Goal: Task Accomplishment & Management: Complete application form

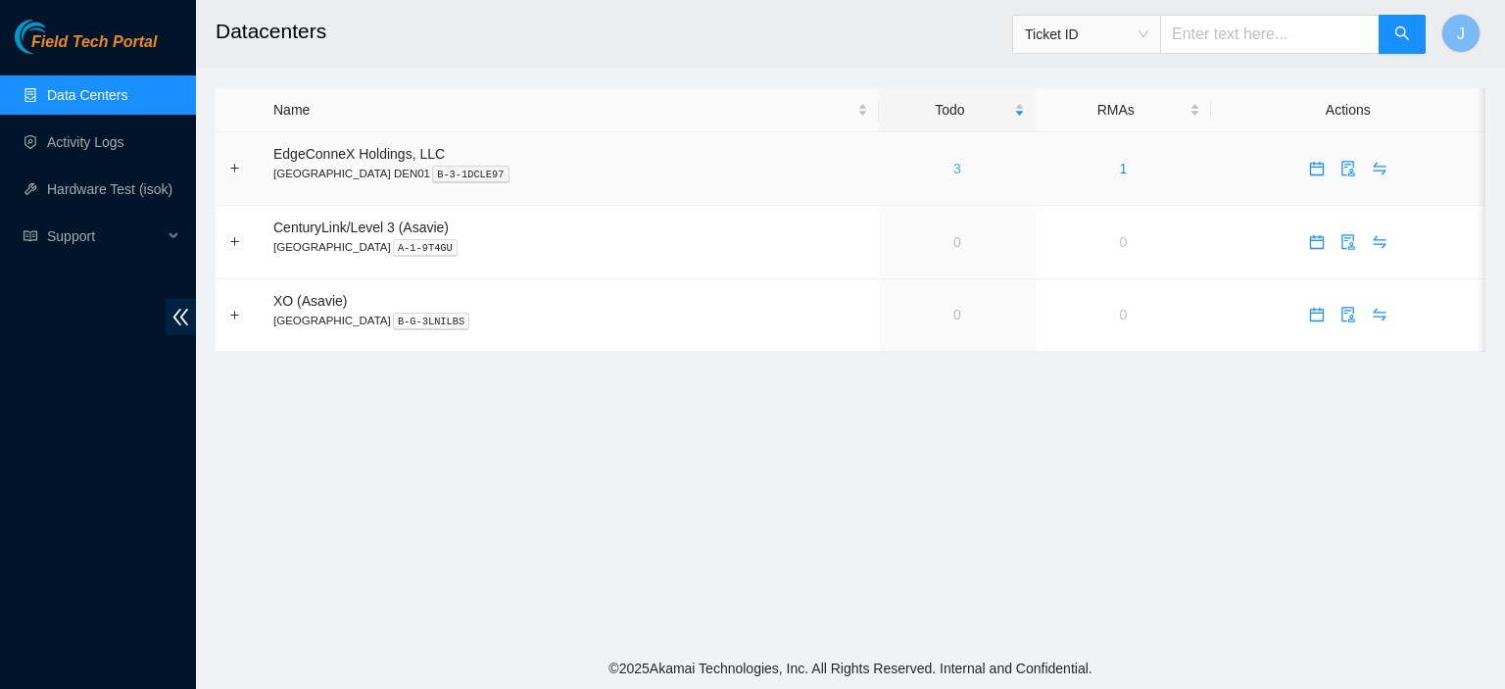
click at [953, 169] on link "3" at bounding box center [957, 169] width 8 height 16
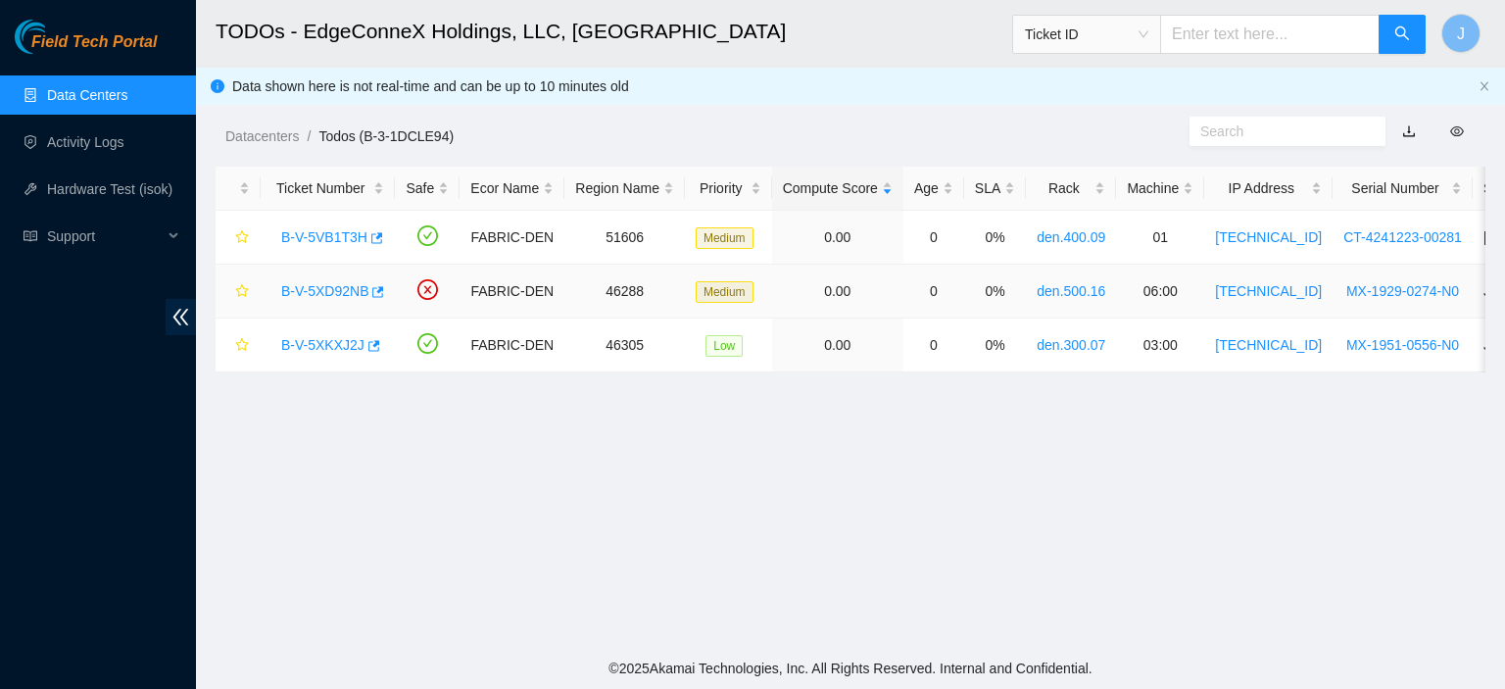
click at [347, 294] on link "B-V-5XD92NB" at bounding box center [324, 291] width 87 height 16
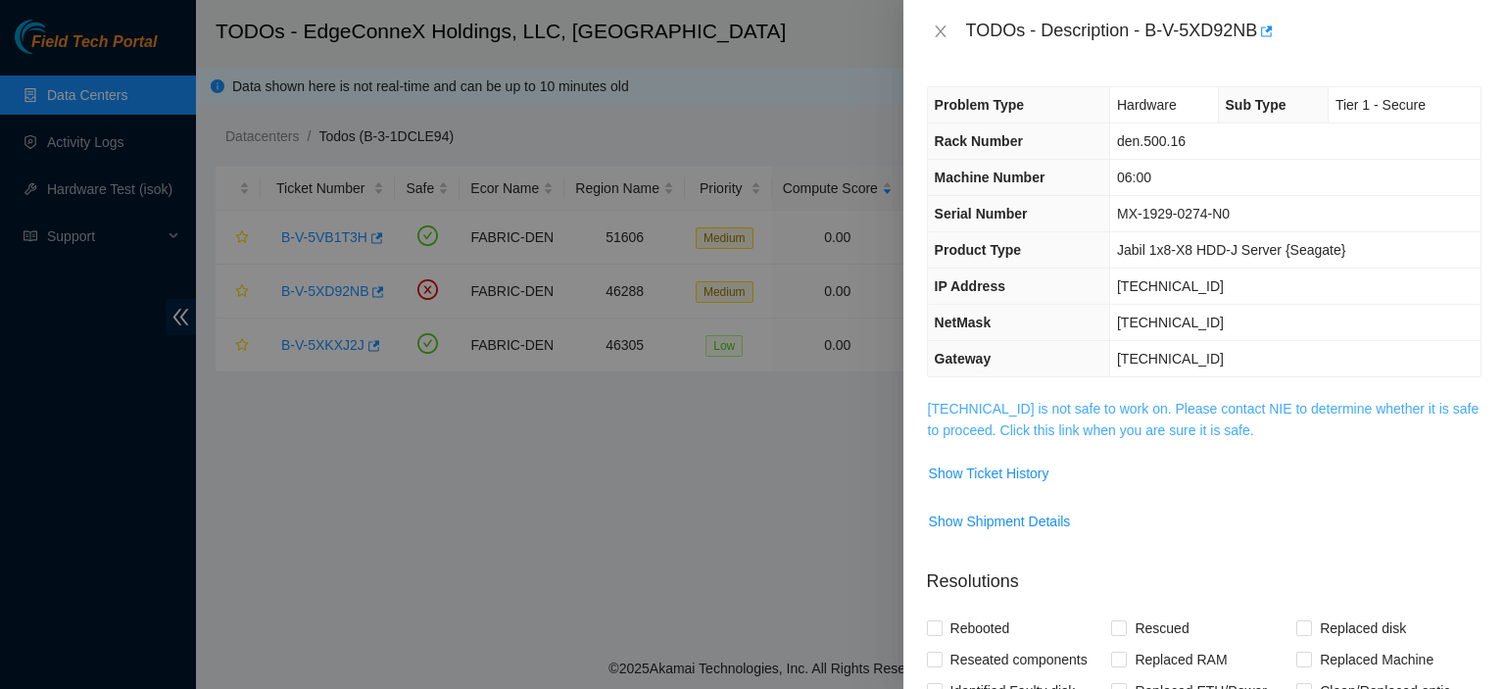
click at [1115, 436] on link "23.223.208.142 is not safe to work on. Please contact NIE to determine whether …" at bounding box center [1204, 419] width 552 height 37
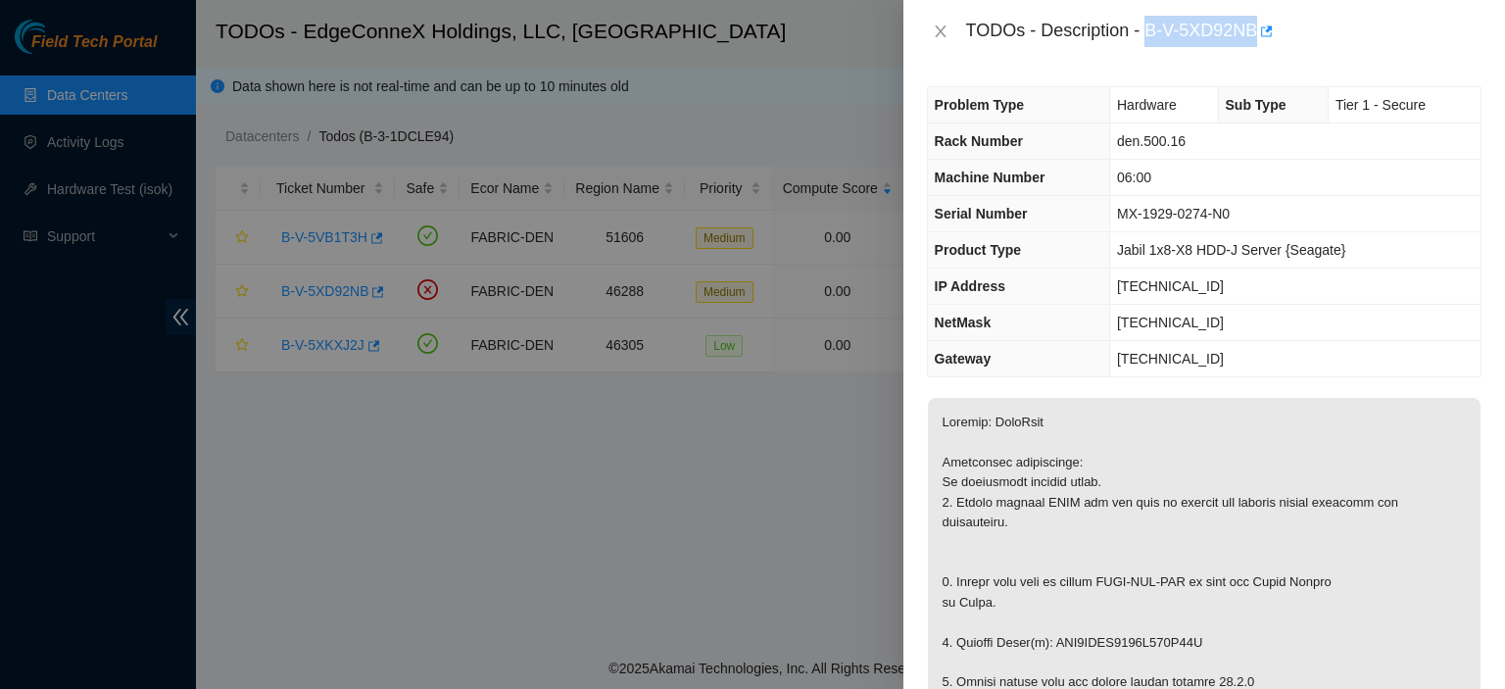
drag, startPoint x: 1259, startPoint y: 28, endPoint x: 1148, endPoint y: 26, distance: 110.7
click at [1148, 26] on div "TODOs - Description - B-V-5XD92NB" at bounding box center [1223, 31] width 515 height 31
copy div "B-V-5XD92NB"
click at [940, 31] on icon "close" at bounding box center [941, 32] width 16 height 16
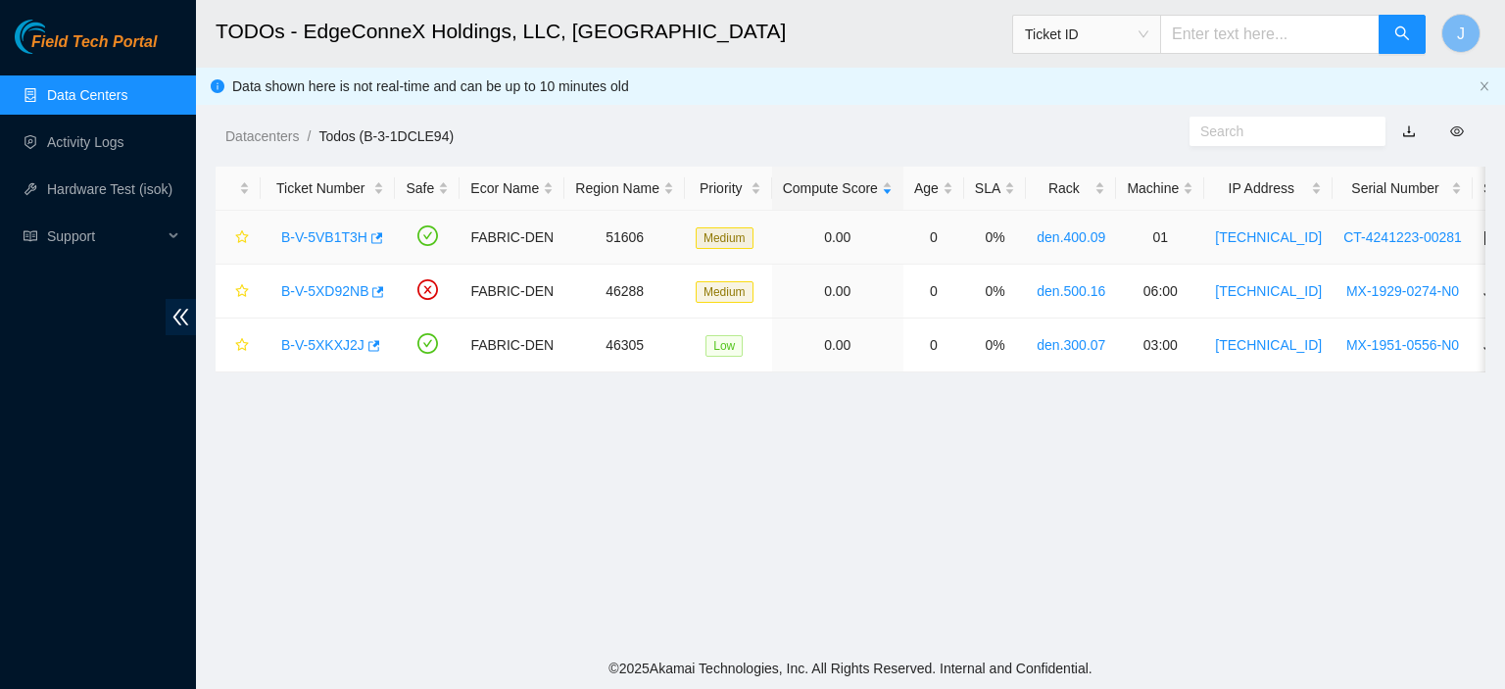
click at [314, 239] on link "B-V-5VB1T3H" at bounding box center [324, 237] width 86 height 16
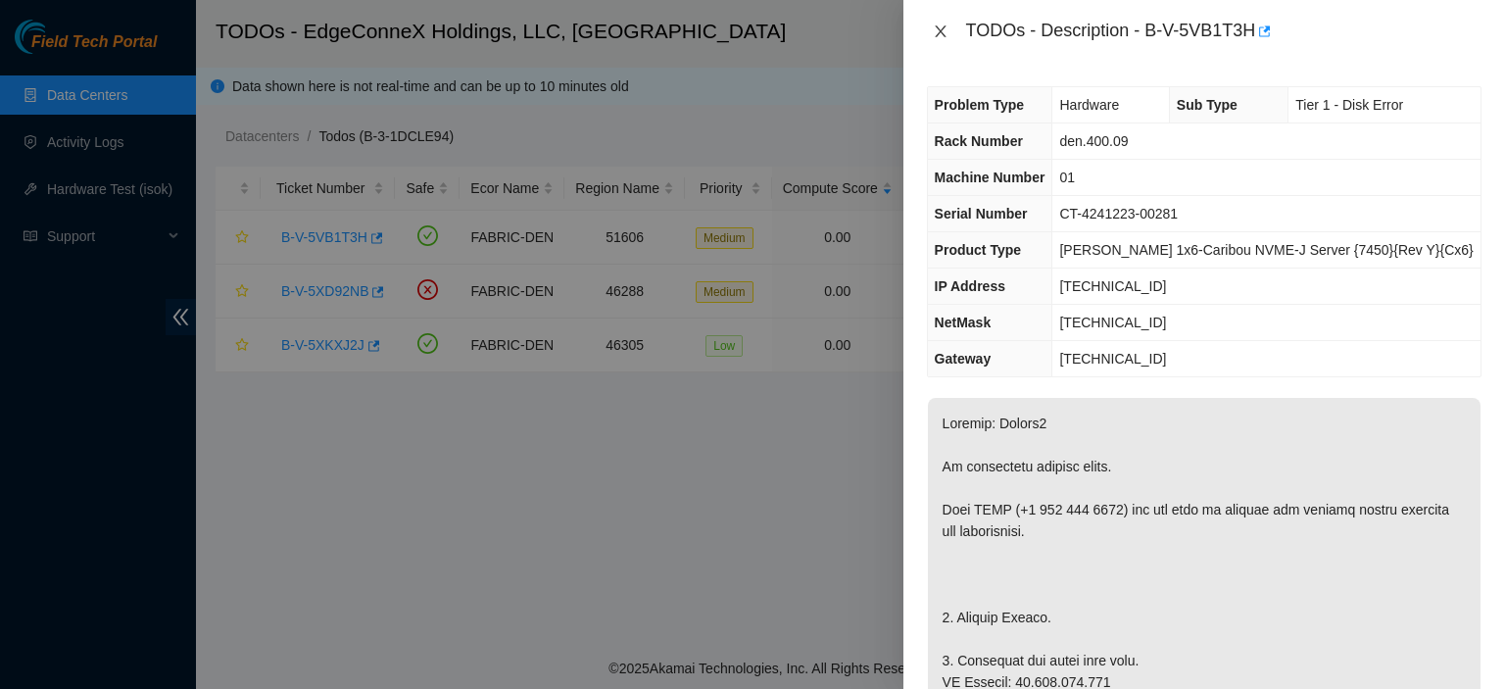
click at [942, 27] on icon "close" at bounding box center [940, 31] width 11 height 12
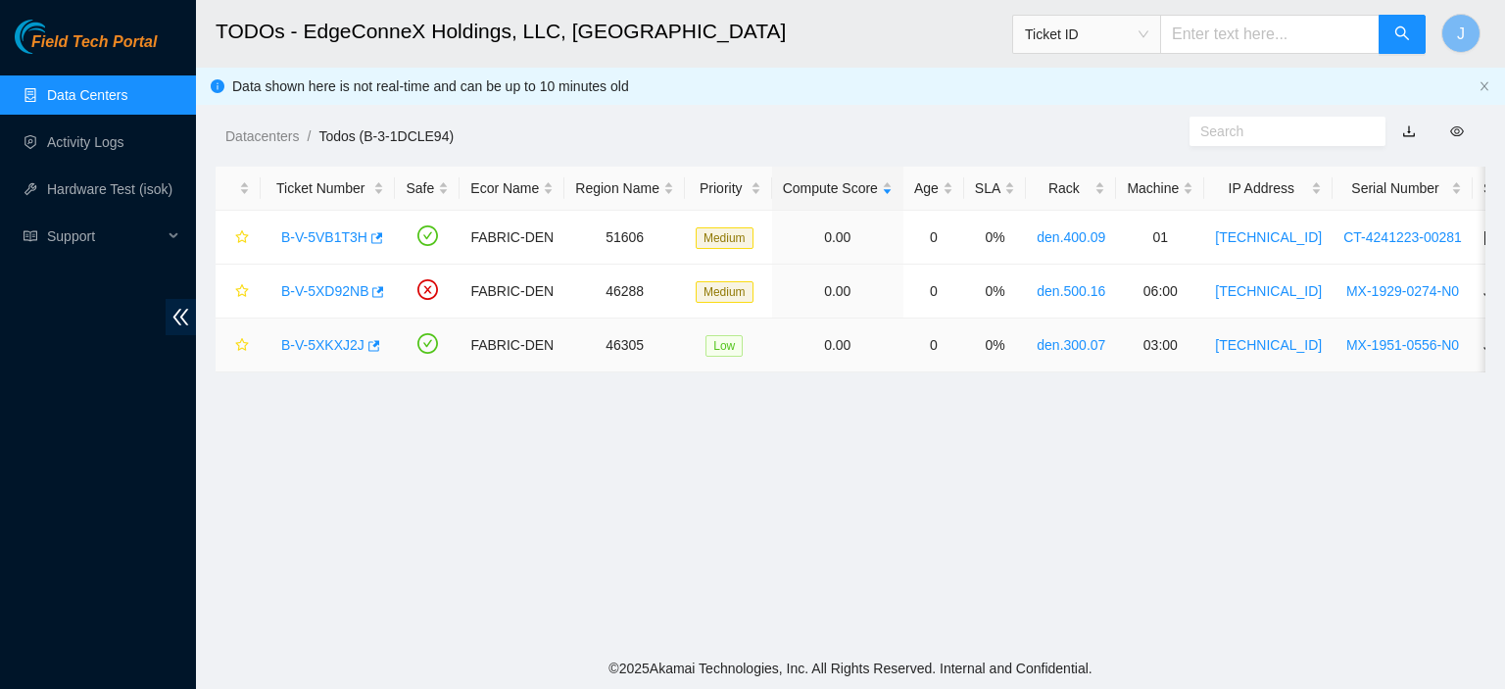
click at [320, 342] on link "B-V-5XKXJ2J" at bounding box center [322, 345] width 83 height 16
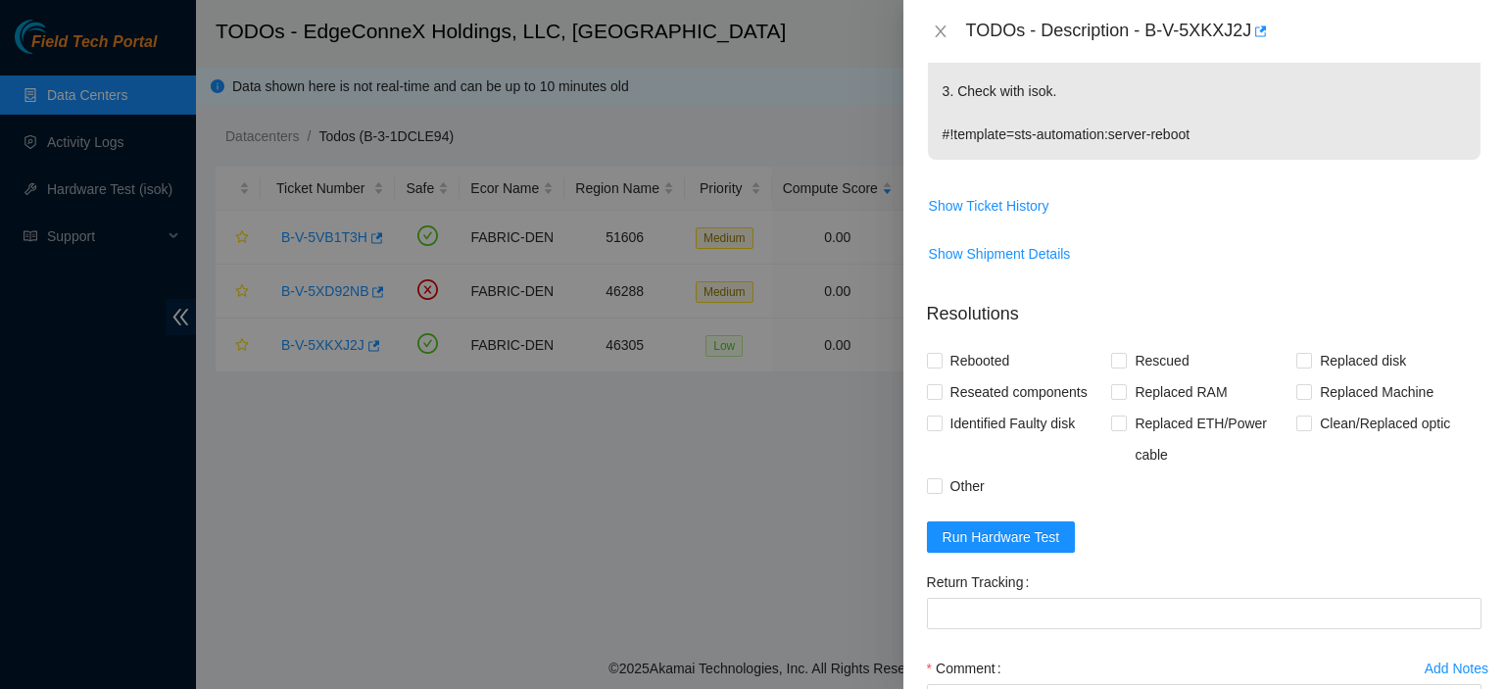
scroll to position [707, 0]
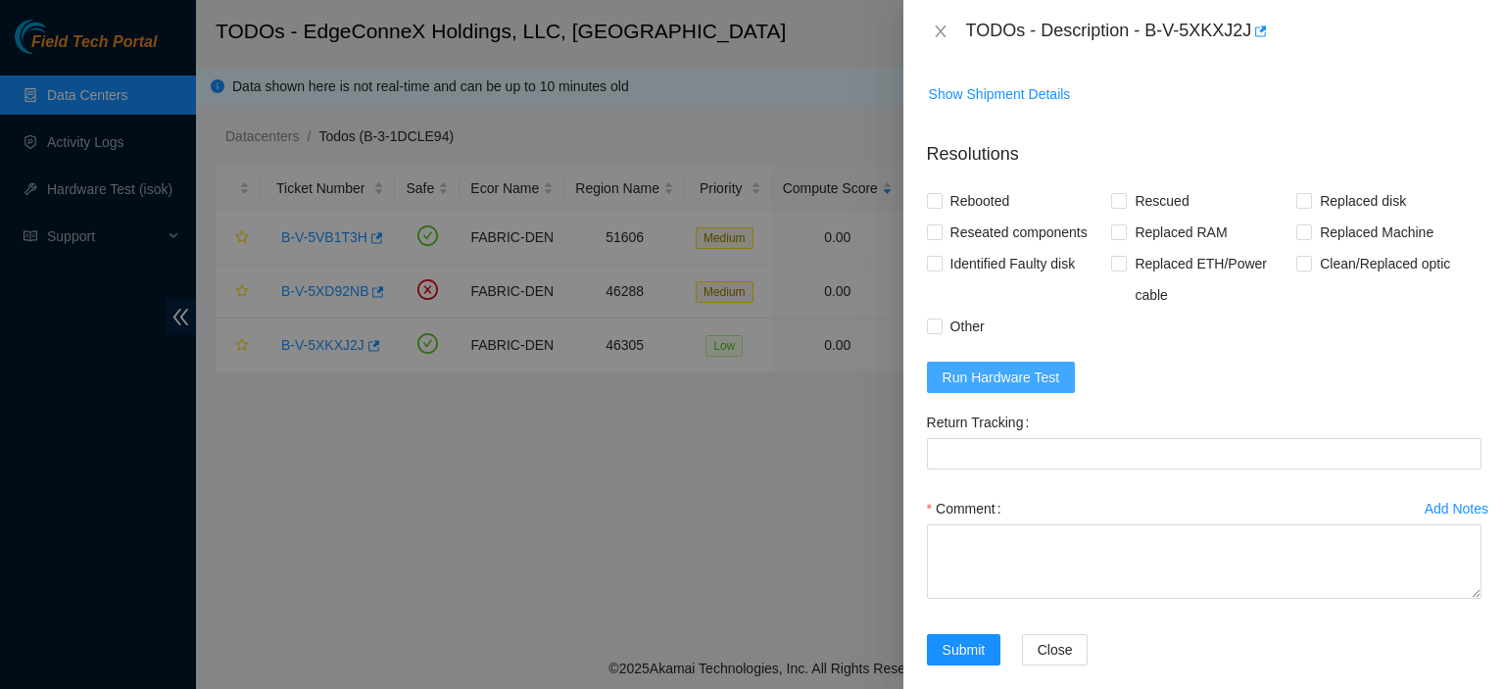
click at [1042, 366] on span "Run Hardware Test" at bounding box center [1001, 377] width 118 height 22
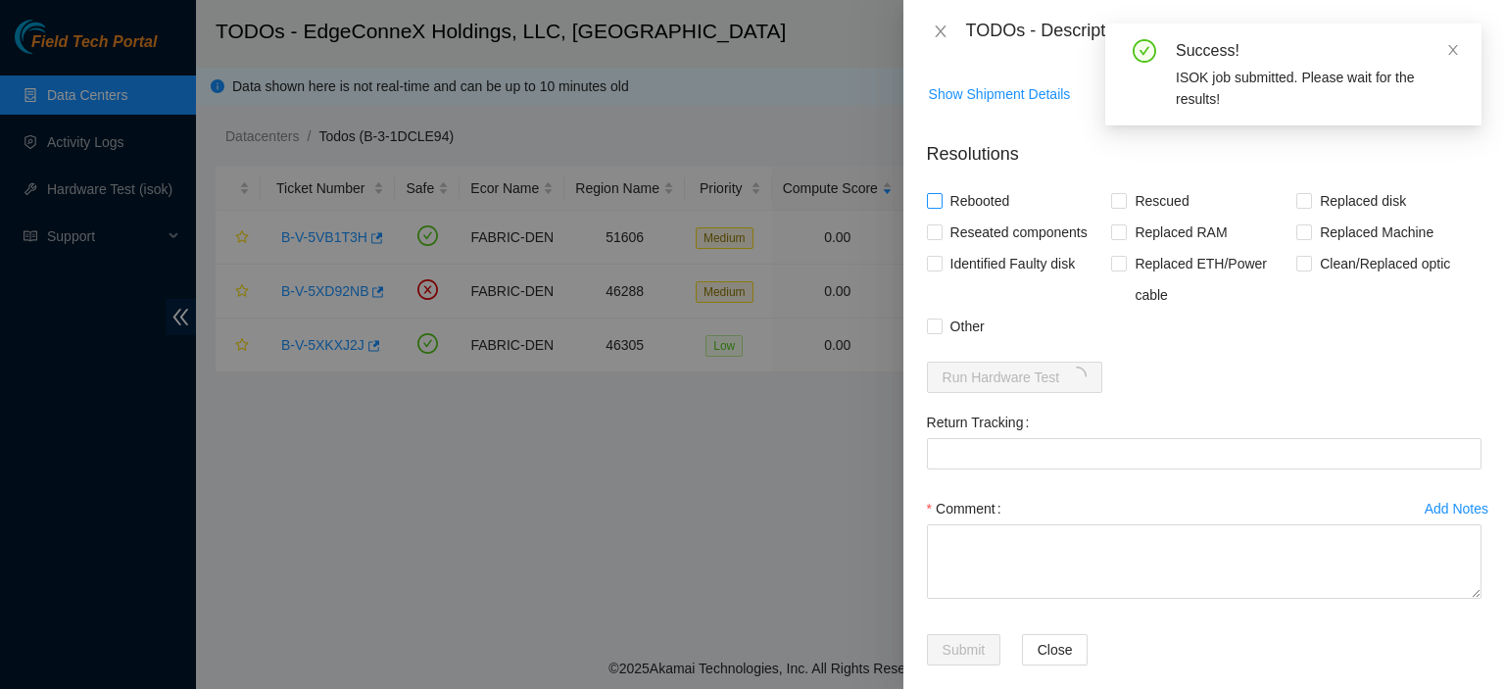
click at [937, 193] on input "Rebooted" at bounding box center [934, 200] width 14 height 14
checkbox input "true"
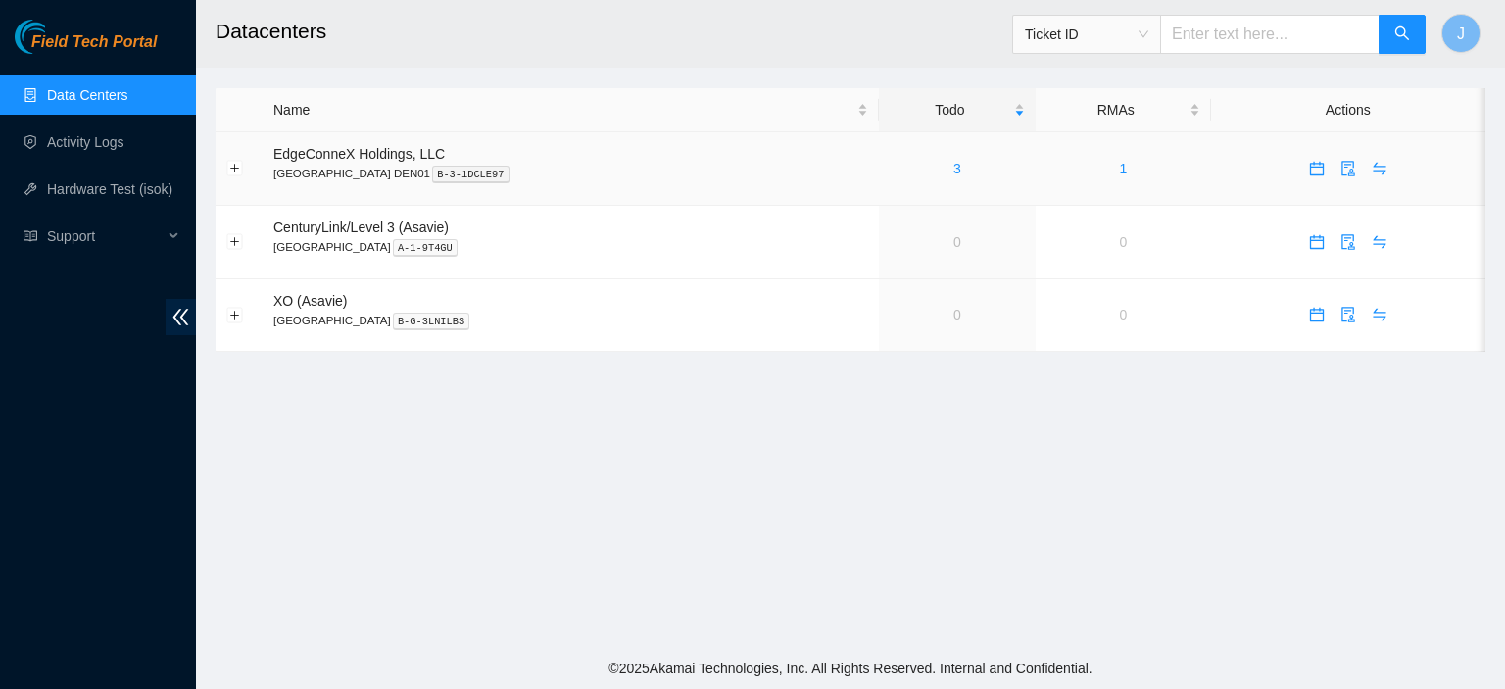
click at [890, 169] on div "3" at bounding box center [957, 169] width 135 height 22
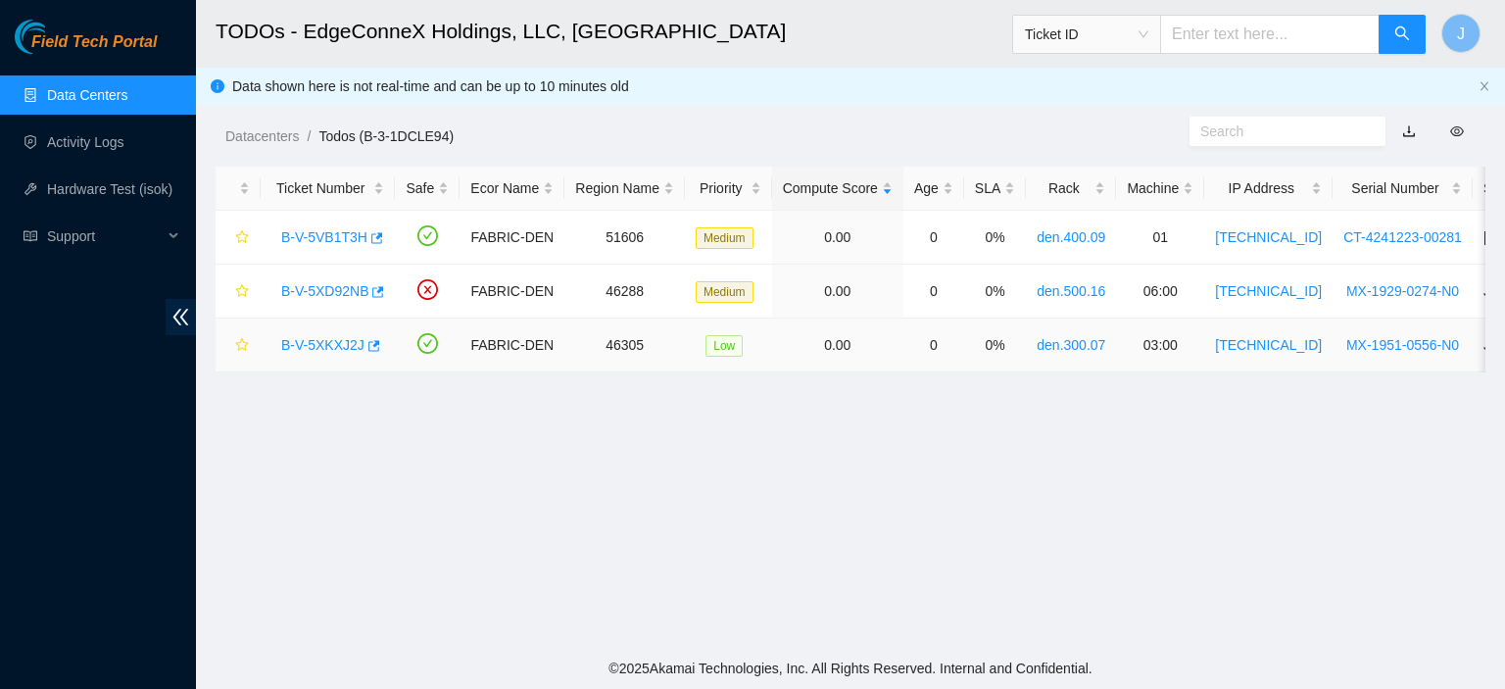
click at [338, 345] on link "B-V-5XKXJ2J" at bounding box center [322, 345] width 83 height 16
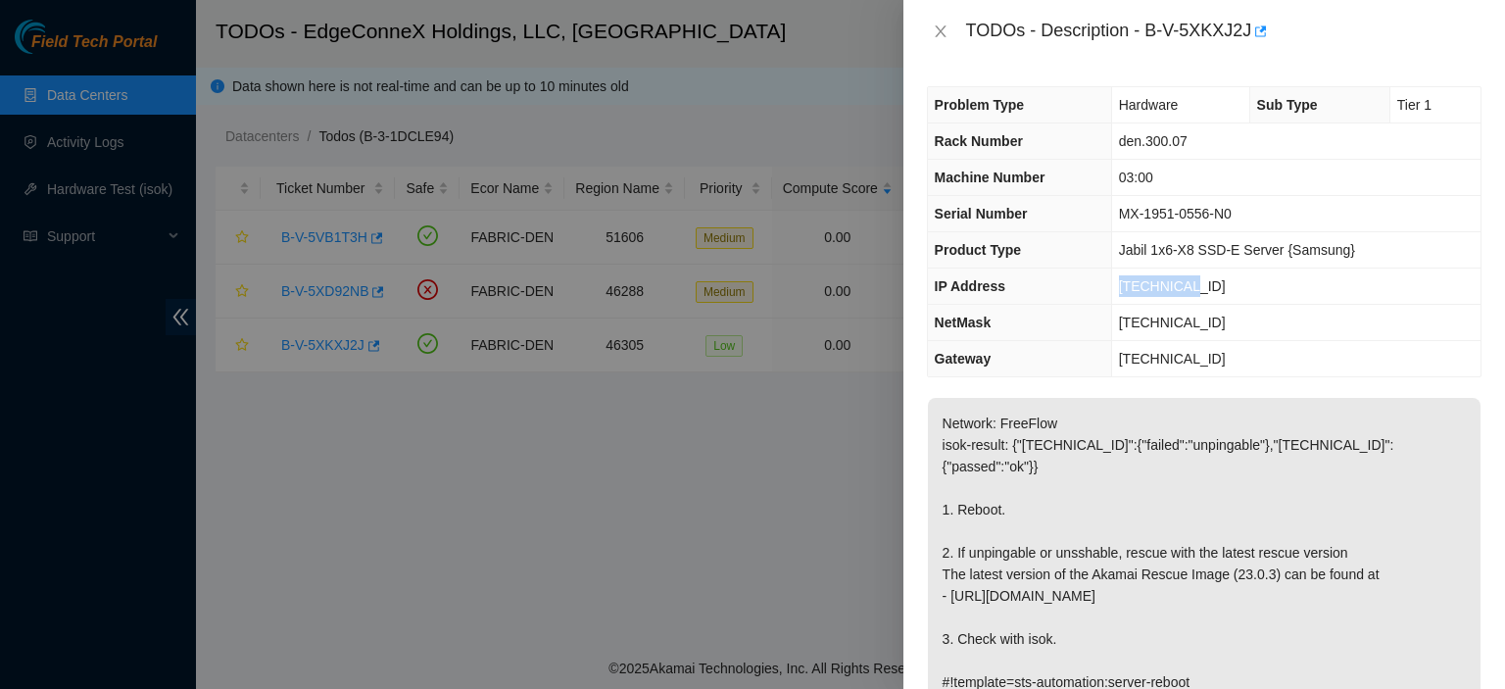
drag, startPoint x: 1198, startPoint y: 278, endPoint x: 1122, endPoint y: 287, distance: 76.9
click at [1122, 287] on td "23.217.8.8" at bounding box center [1295, 286] width 369 height 36
copy span "23.217.8.8"
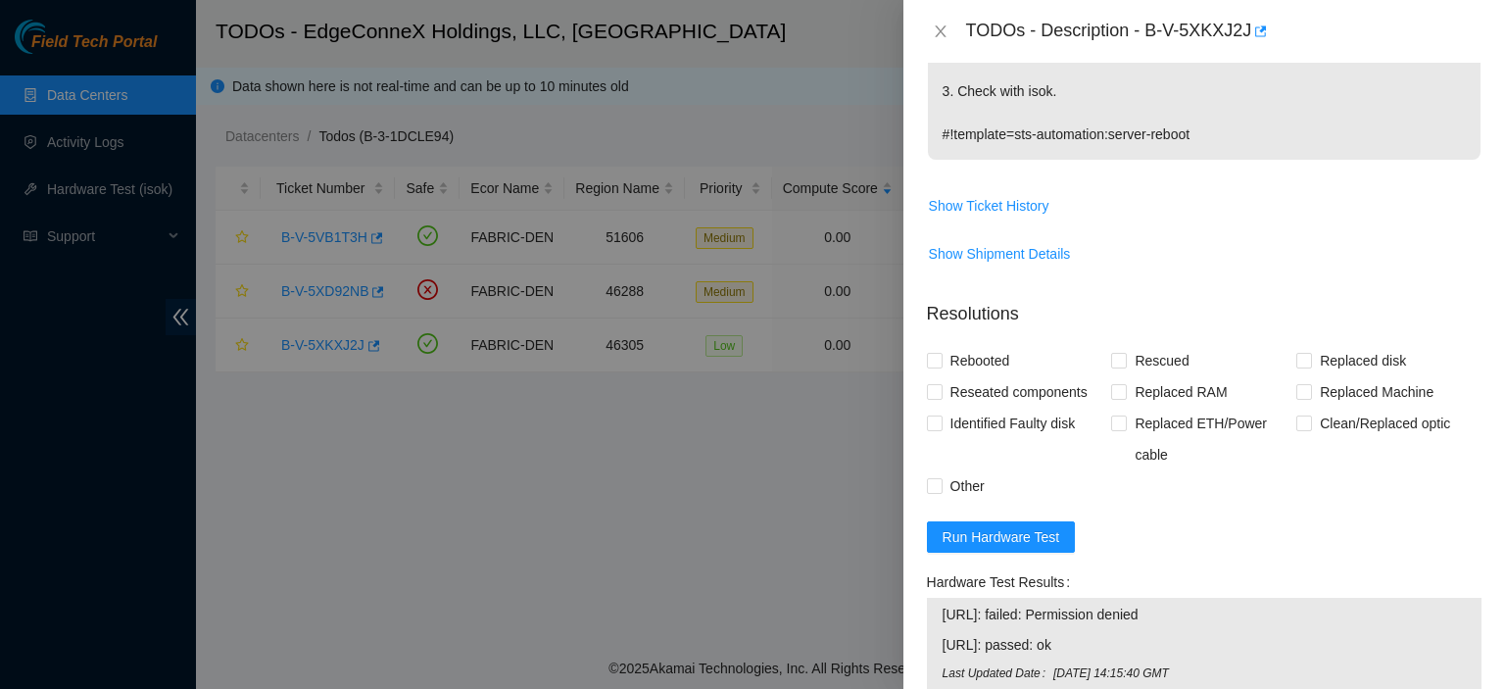
scroll to position [847, 0]
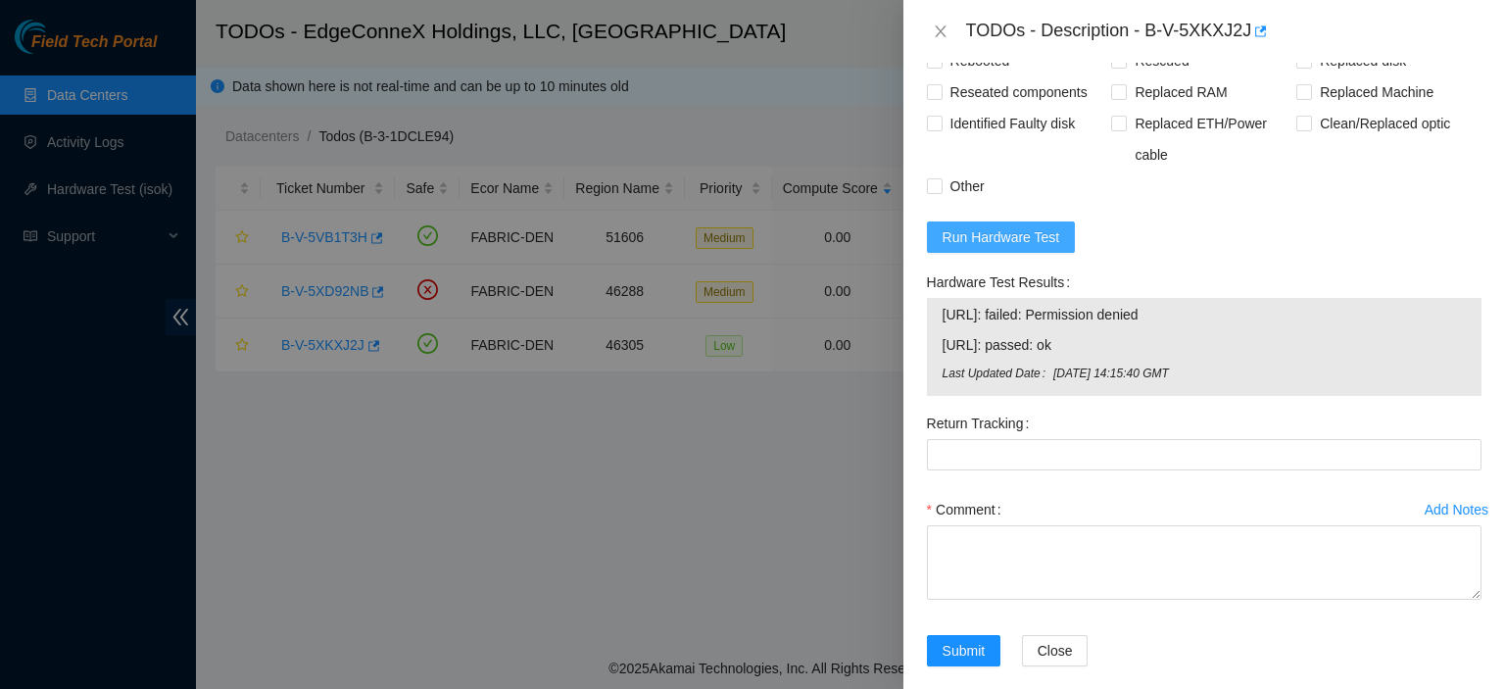
click at [1001, 221] on button "Run Hardware Test" at bounding box center [1001, 236] width 149 height 31
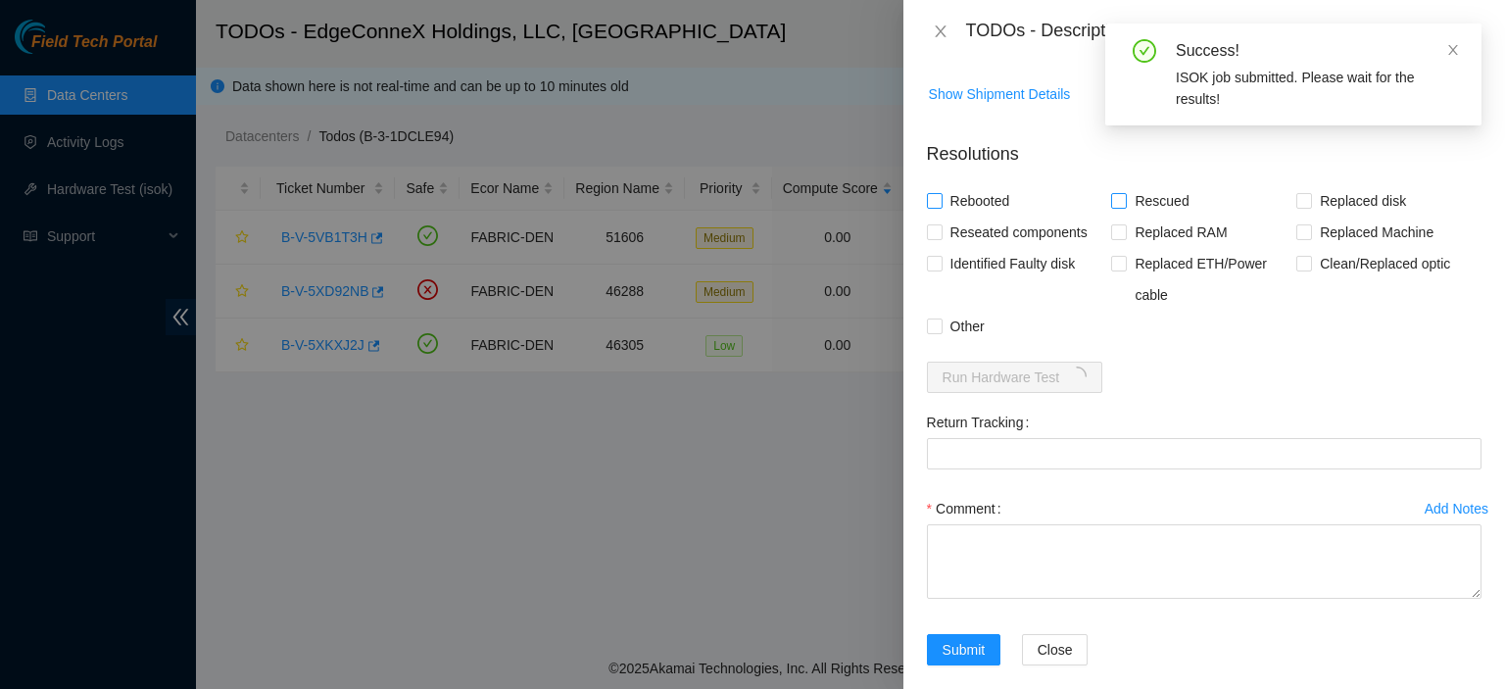
drag, startPoint x: 931, startPoint y: 179, endPoint x: 1114, endPoint y: 181, distance: 183.2
click at [1114, 185] on div "Rebooted Rescued Replaced disk Reseated components Replaced RAM Replaced Machin…" at bounding box center [1204, 263] width 555 height 157
click at [1114, 193] on input "Rescued" at bounding box center [1118, 200] width 14 height 14
checkbox input "true"
click at [935, 193] on input "Rebooted" at bounding box center [934, 200] width 14 height 14
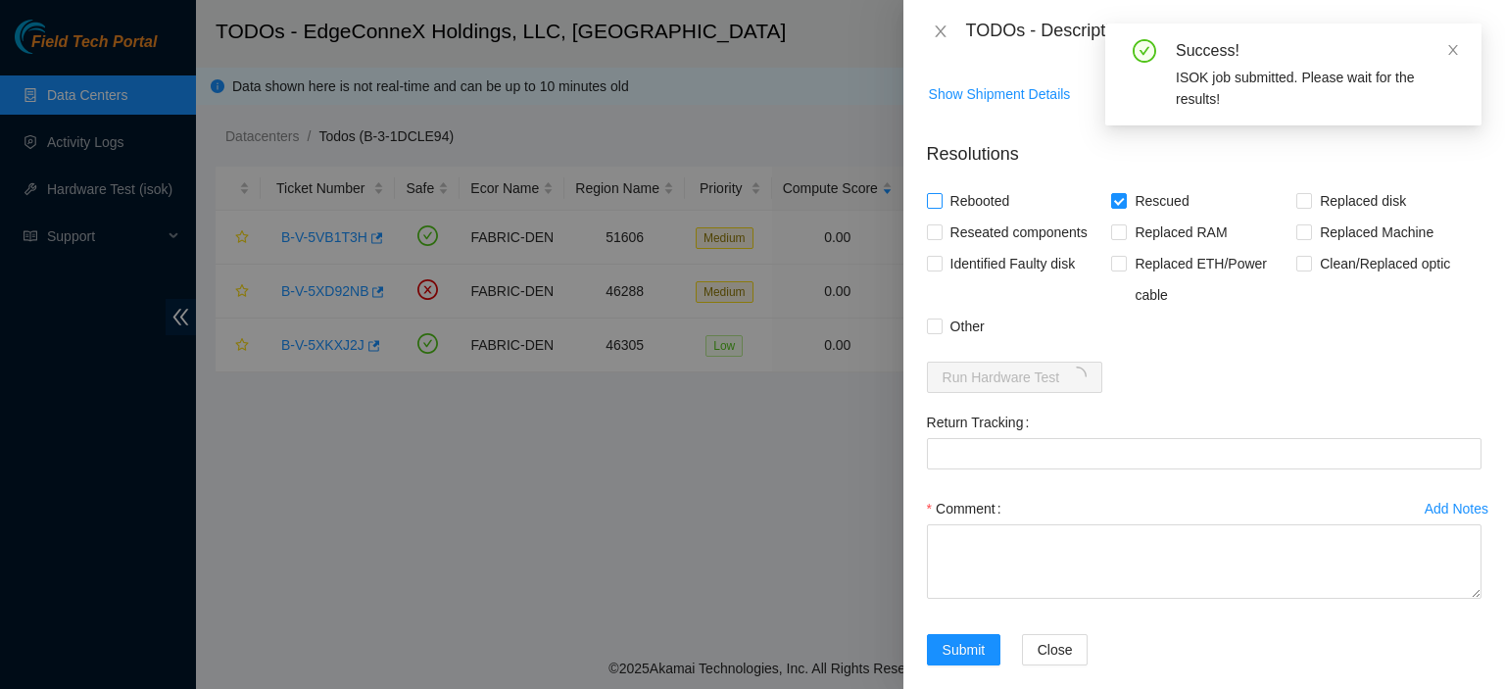
checkbox input "true"
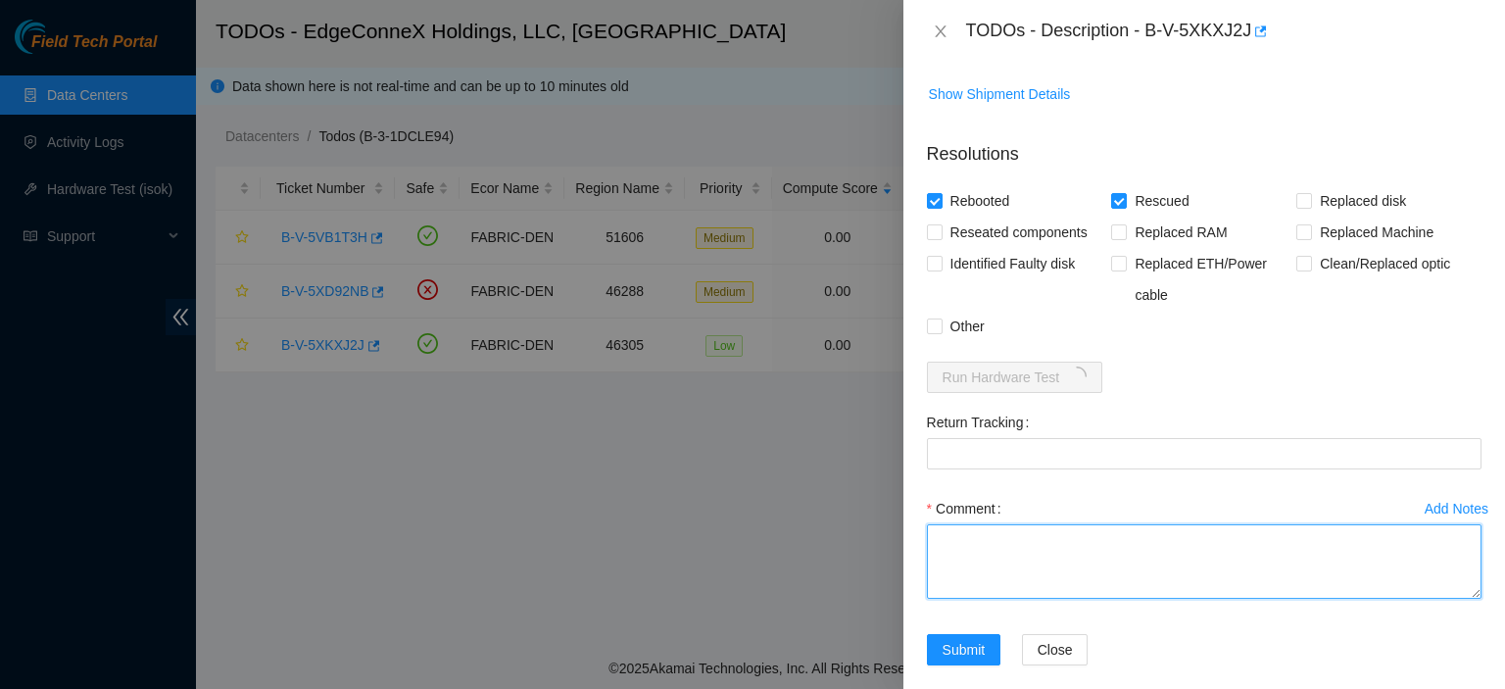
click at [955, 536] on textarea "Comment" at bounding box center [1204, 561] width 555 height 74
type textarea "Rescued. Rebooted."
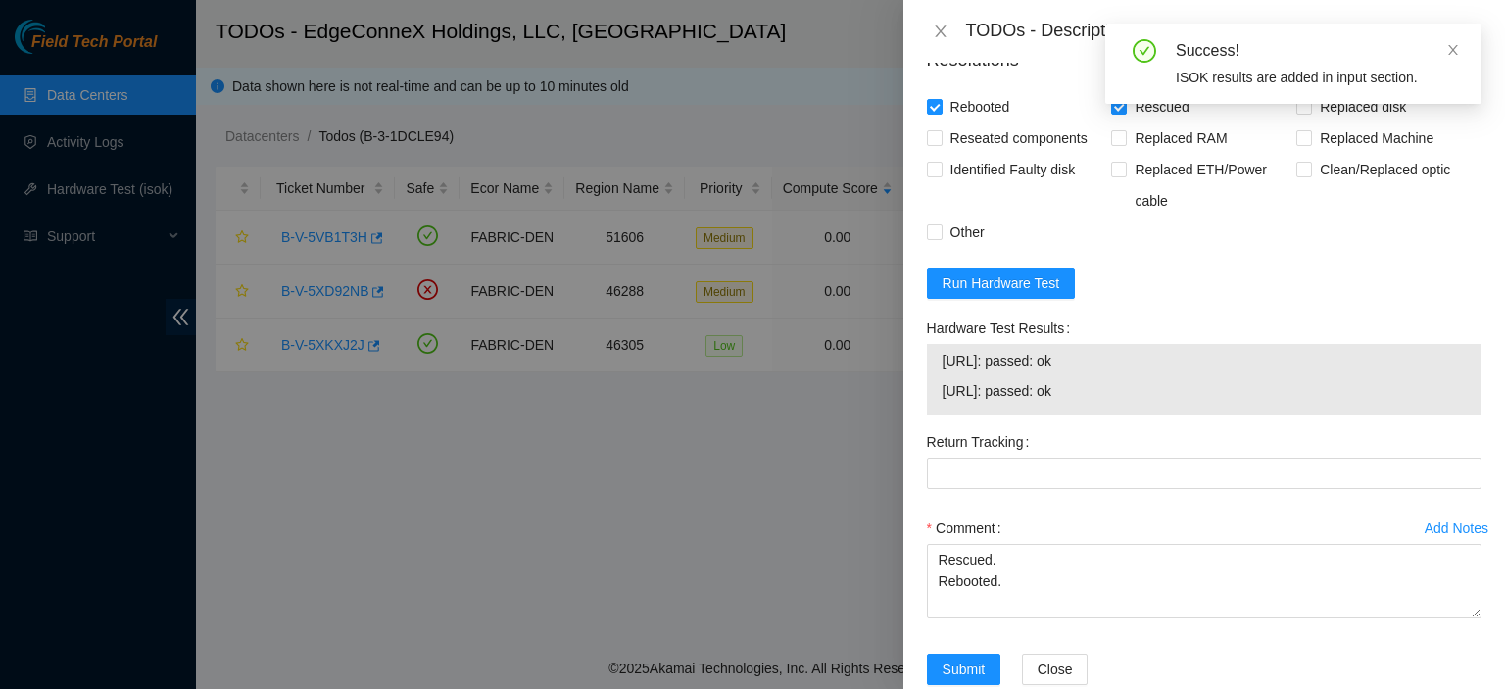
scroll to position [821, 0]
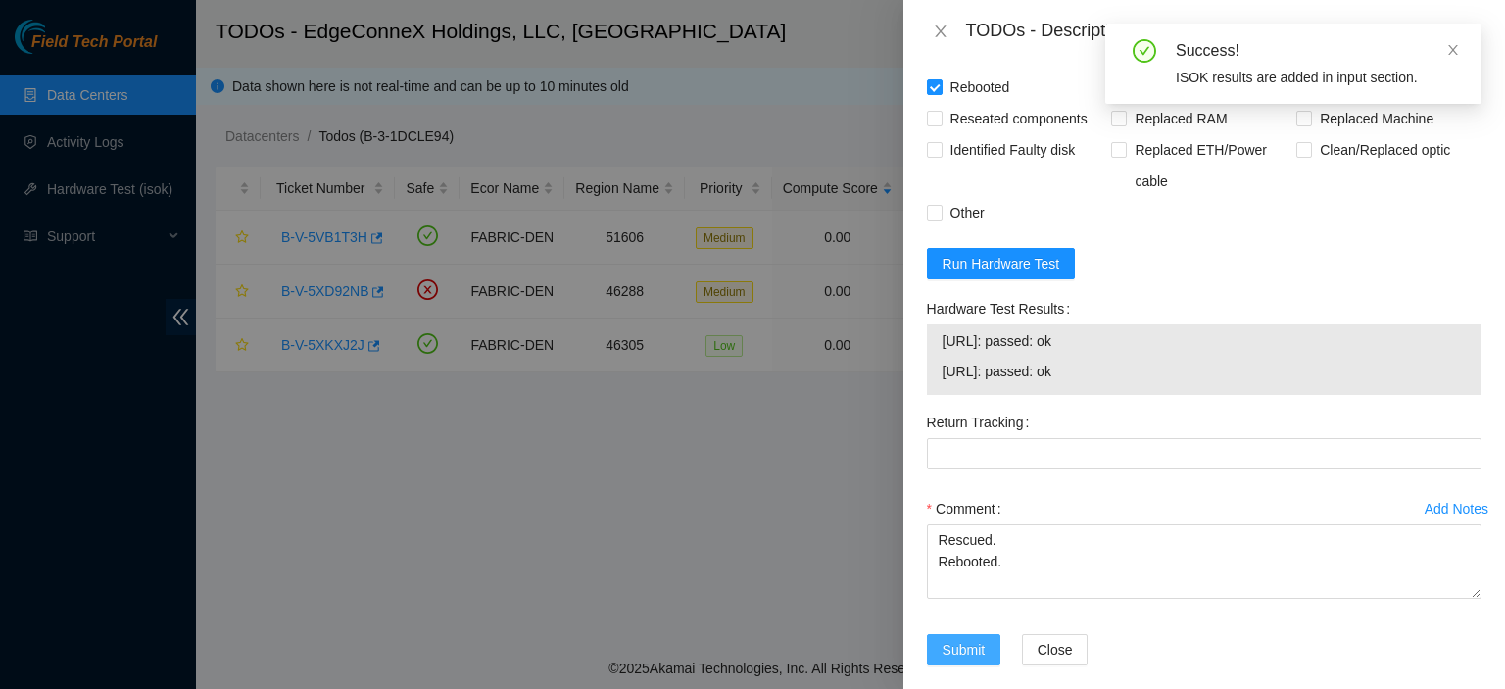
click at [984, 634] on button "Submit" at bounding box center [964, 649] width 74 height 31
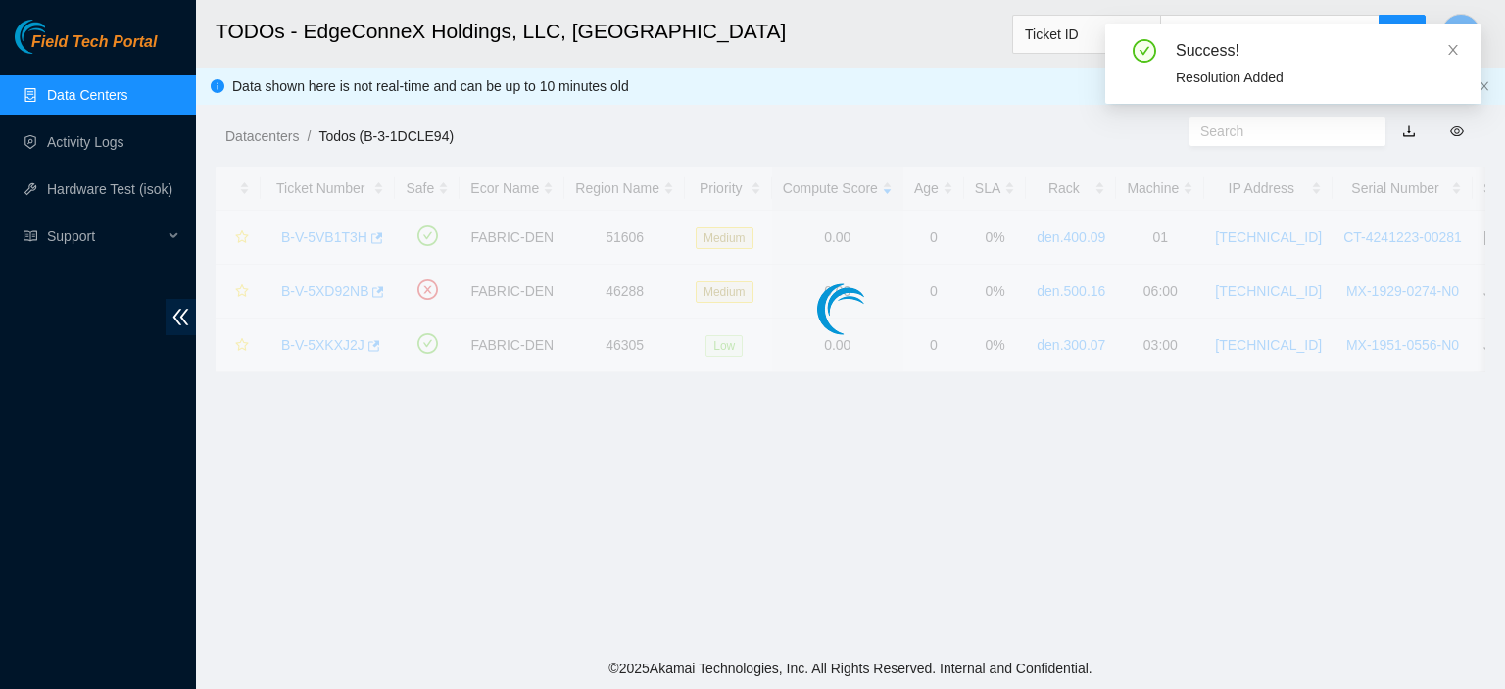
scroll to position [530, 0]
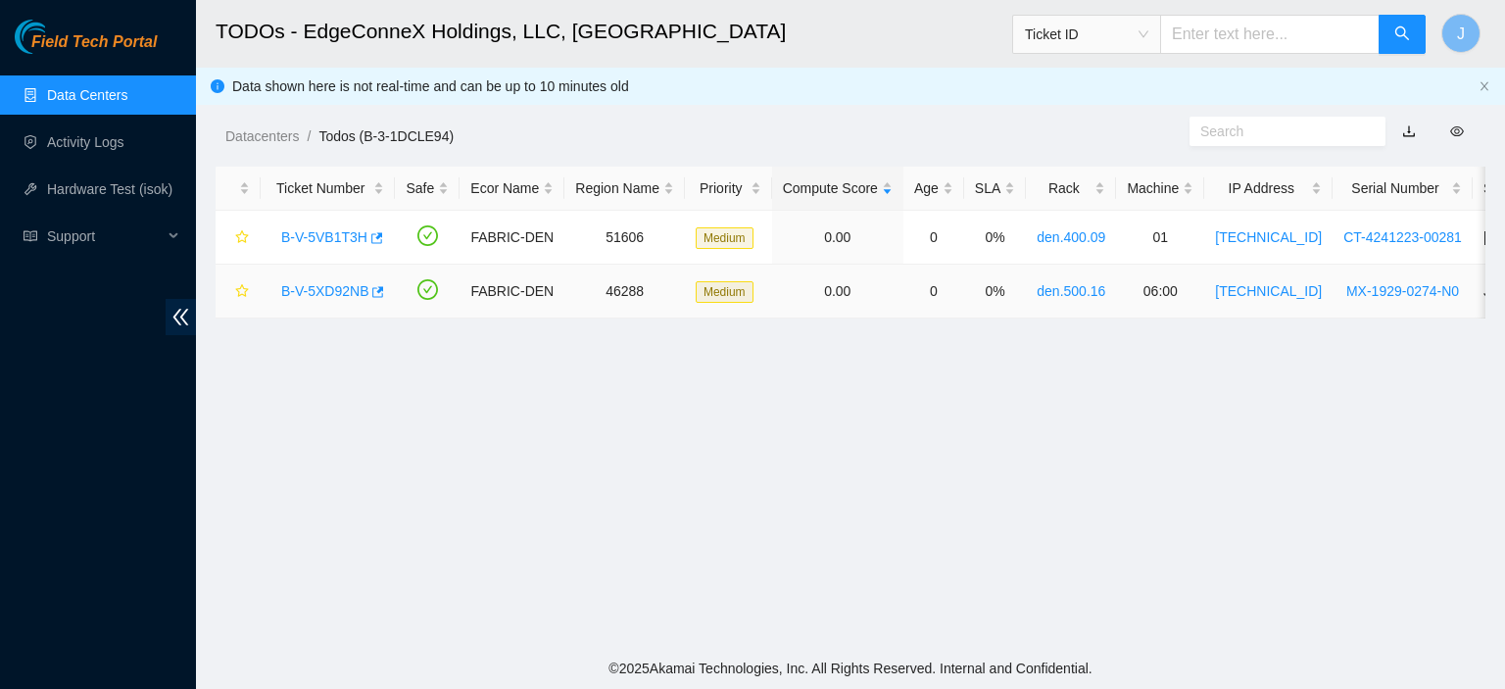
click at [349, 288] on link "B-V-5XD92NB" at bounding box center [324, 291] width 87 height 16
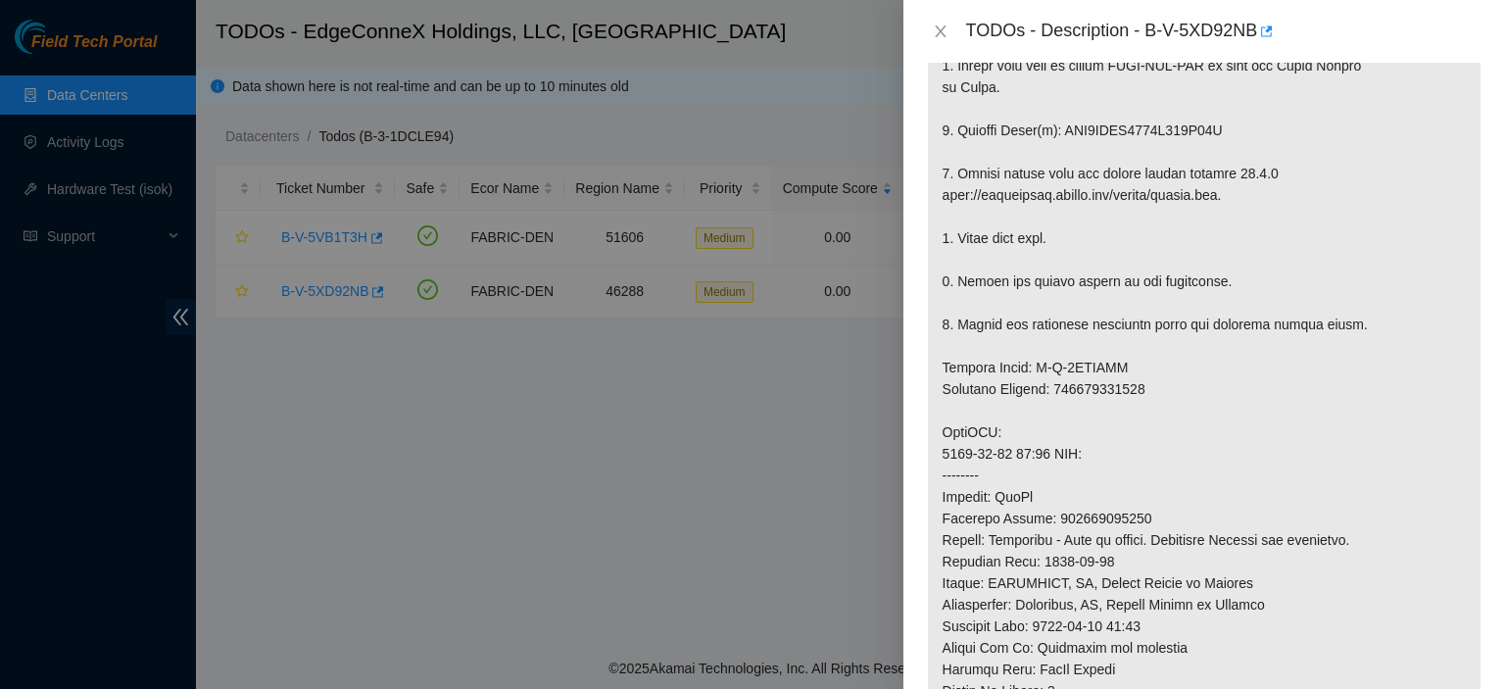
scroll to position [1613, 0]
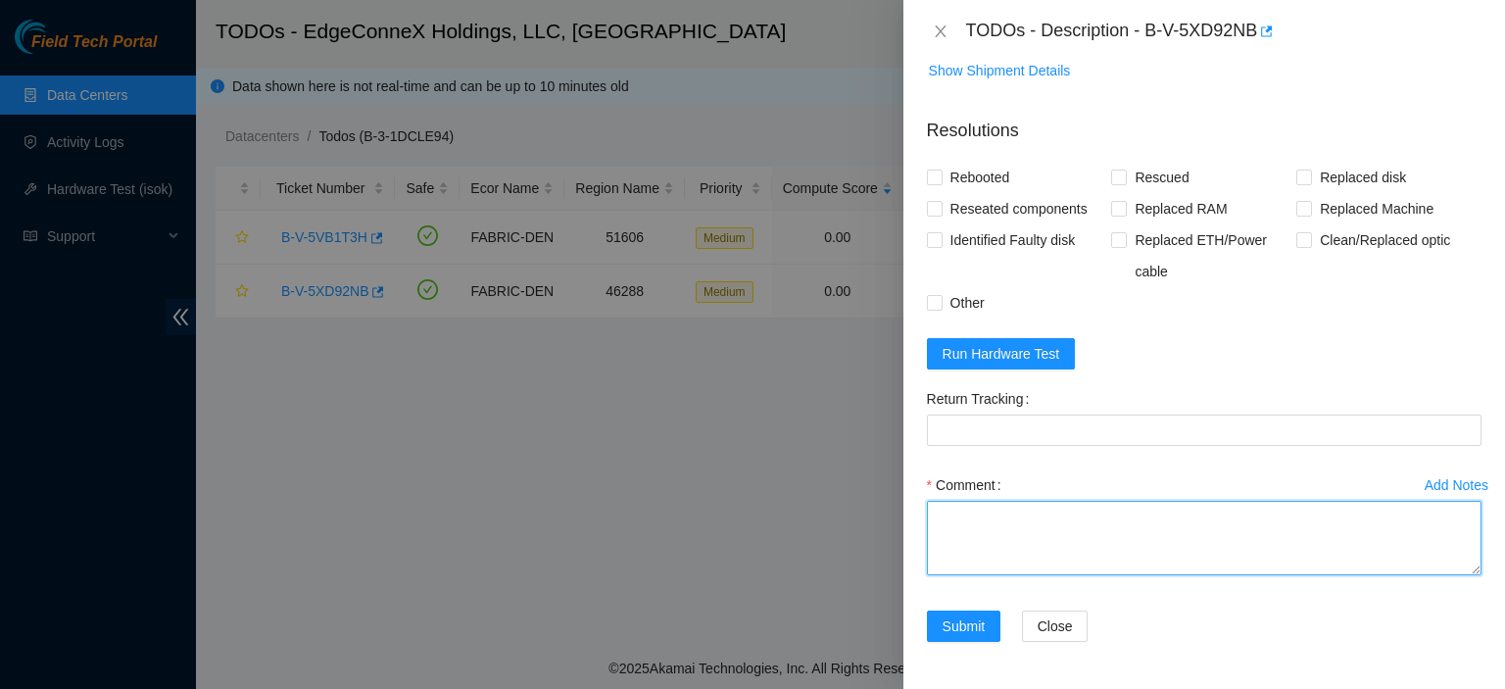
click at [1022, 524] on textarea "Comment" at bounding box center [1204, 538] width 555 height 74
type textarea "Replaced disk with WFK8Y9KL. Rescued. Rebooted."
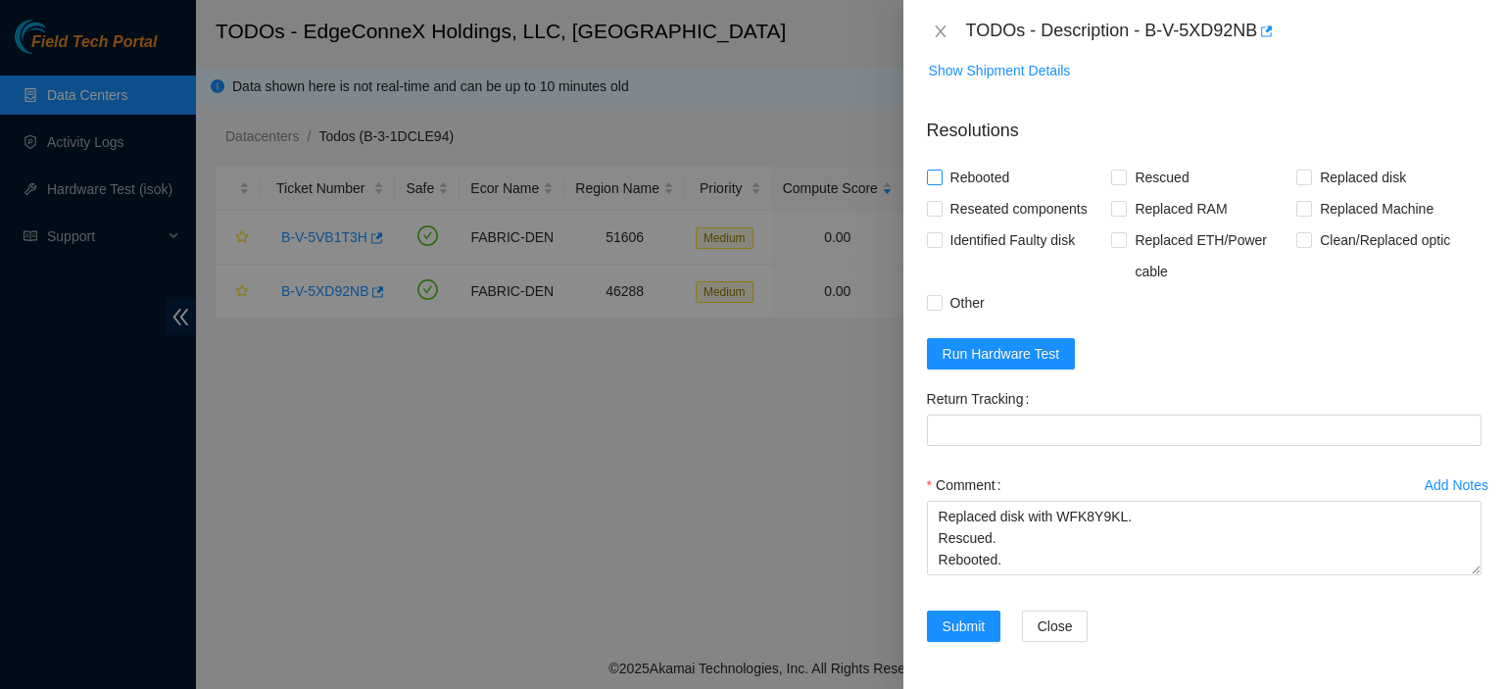
click at [937, 180] on input "Rebooted" at bounding box center [934, 176] width 14 height 14
checkbox input "true"
click at [1120, 177] on span at bounding box center [1119, 177] width 16 height 16
click at [1120, 177] on input "Rescued" at bounding box center [1118, 176] width 14 height 14
checkbox input "true"
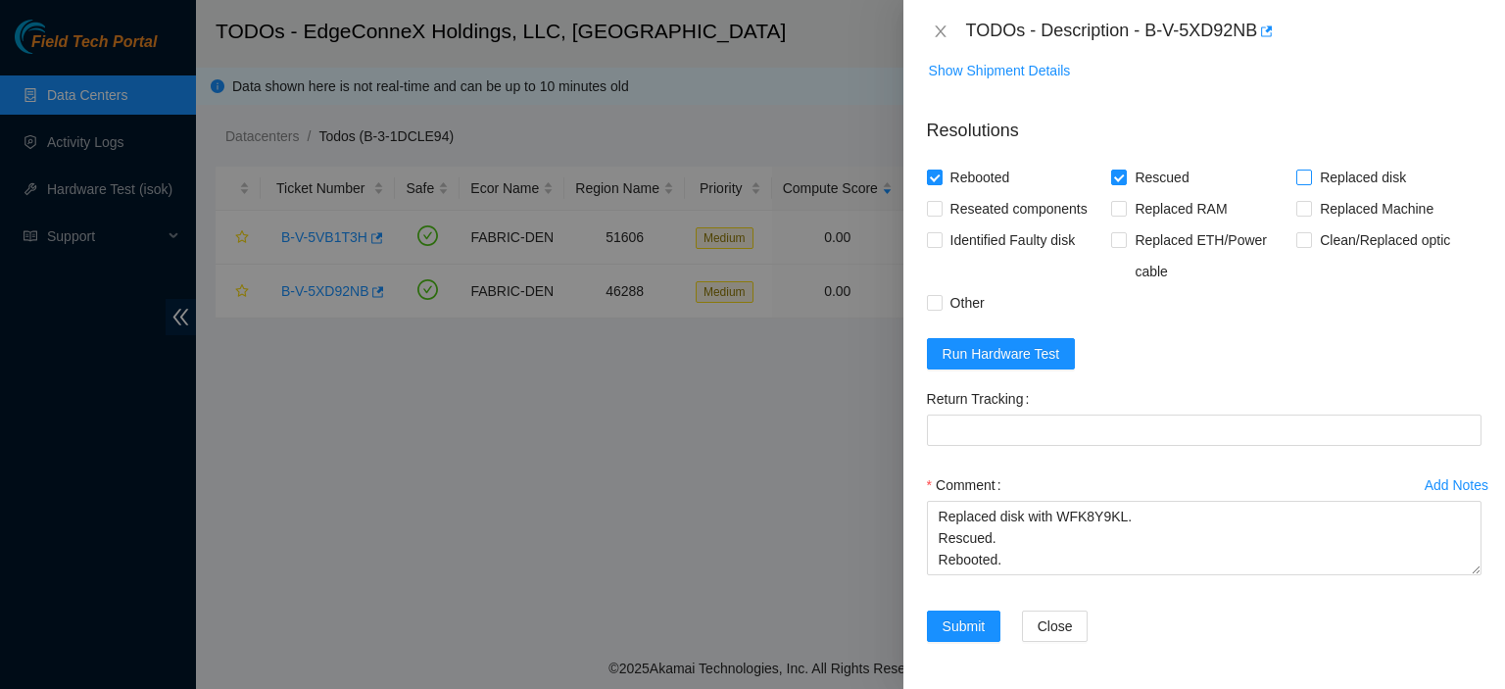
click at [1296, 177] on input "Replaced disk" at bounding box center [1303, 176] width 14 height 14
checkbox input "true"
click at [1172, 530] on textarea "Replaced disk with WFK8Y9KL. Rescued. Rebooted." at bounding box center [1204, 538] width 555 height 74
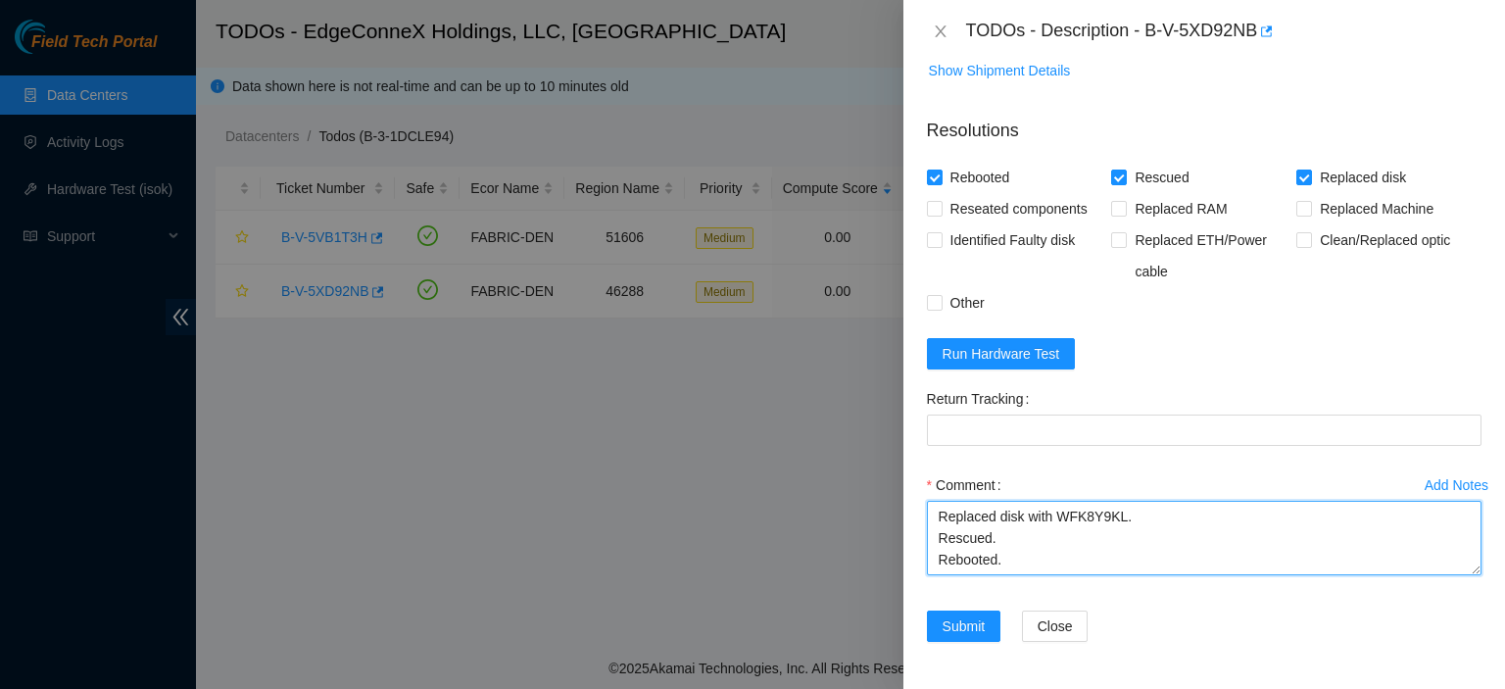
click at [1172, 530] on textarea "Replaced disk with WFK8Y9KL. Rescued. Rebooted." at bounding box center [1204, 538] width 555 height 74
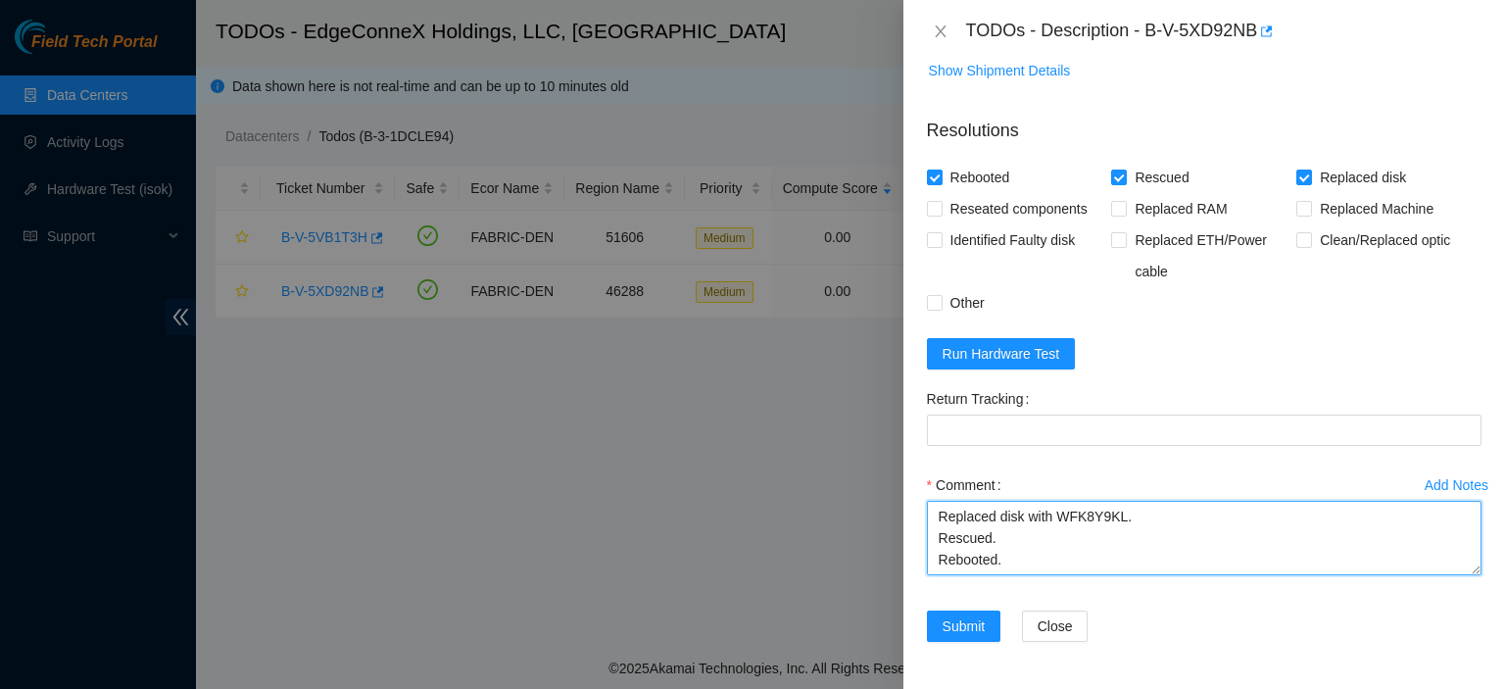
drag, startPoint x: 1040, startPoint y: 514, endPoint x: 962, endPoint y: 519, distance: 78.5
click at [968, 519] on textarea "Replaced disk with WFK8Y9KL. Rescued. Rebooted." at bounding box center [1204, 538] width 555 height 74
click at [1185, 519] on textarea "Replaced disk with WFK8Y9KL. Rescued. Rebooted." at bounding box center [1204, 538] width 555 height 74
drag, startPoint x: 1185, startPoint y: 518, endPoint x: 927, endPoint y: 551, distance: 260.6
click at [927, 551] on textarea "Replaced disk with WFK8Y9KL. Rescued. Rebooted." at bounding box center [1204, 538] width 555 height 74
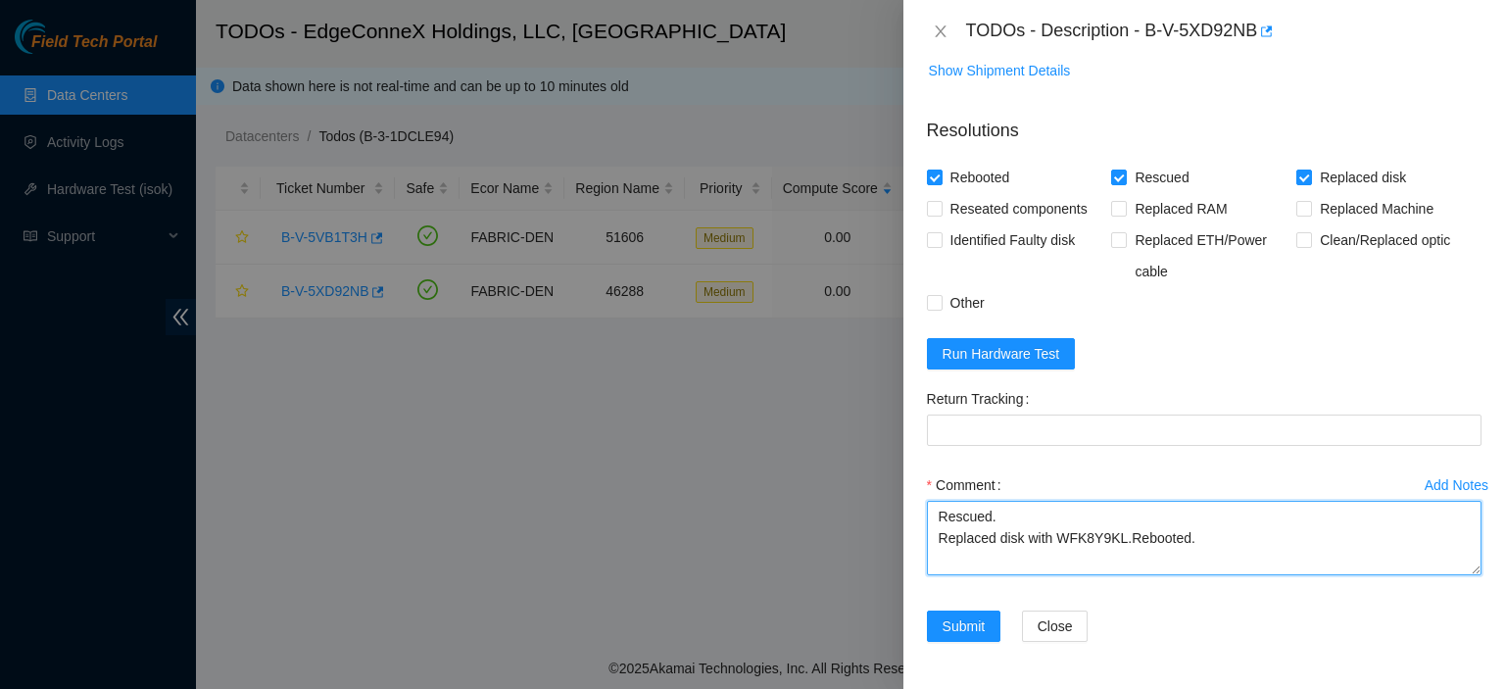
click at [1183, 529] on textarea "Rescued. Replaced disk with WFK8Y9KL.Rebooted." at bounding box center [1204, 538] width 555 height 74
drag, startPoint x: 935, startPoint y: 540, endPoint x: 1001, endPoint y: 537, distance: 66.7
click at [1001, 537] on textarea "Rescued. Replaced disk with WFK8Y9KL.Rebooted." at bounding box center [1204, 538] width 555 height 74
click at [1139, 552] on textarea "Rescued. Replaced disk with WFK8Y9KL.Rebooted." at bounding box center [1204, 538] width 555 height 74
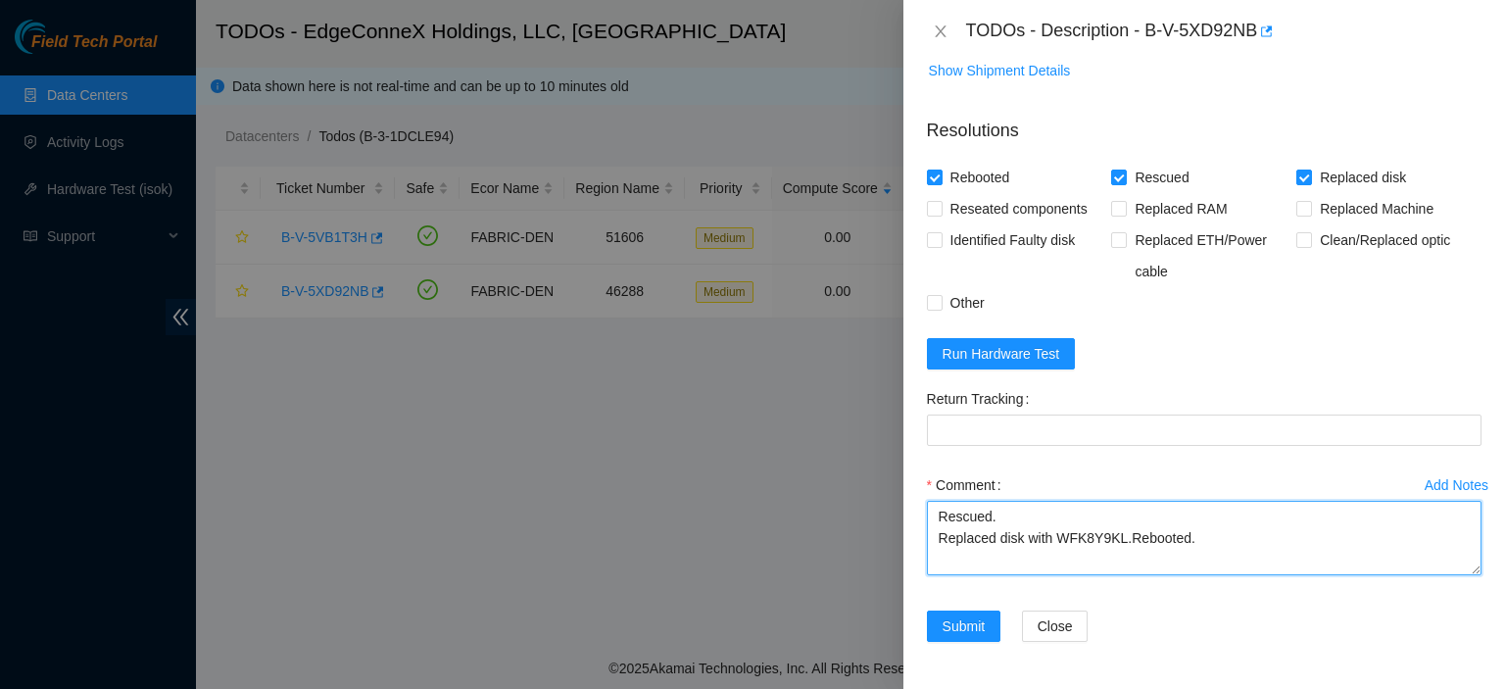
click at [1139, 552] on textarea "Rescued. Replaced disk with WFK8Y9KL.Rebooted." at bounding box center [1204, 538] width 555 height 74
click at [816, 348] on div at bounding box center [752, 344] width 1505 height 689
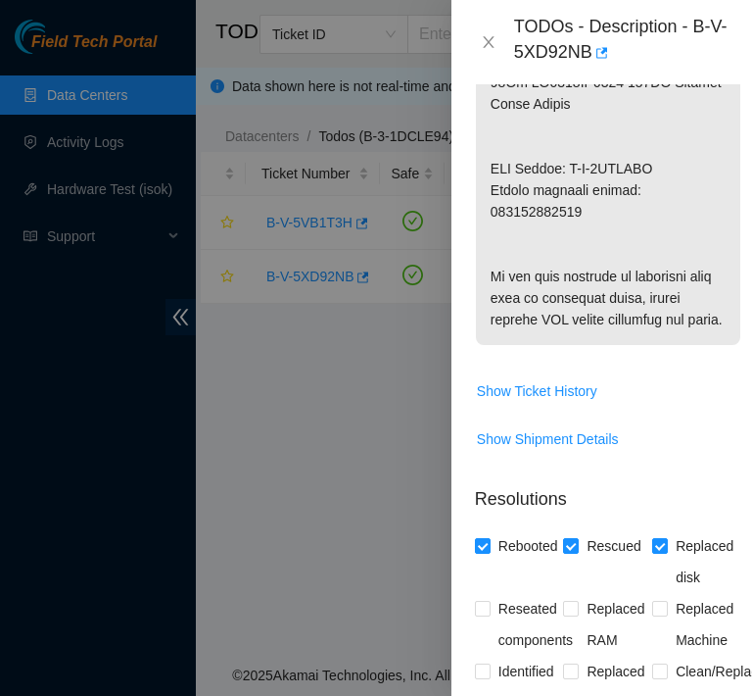
scroll to position [2108, 0]
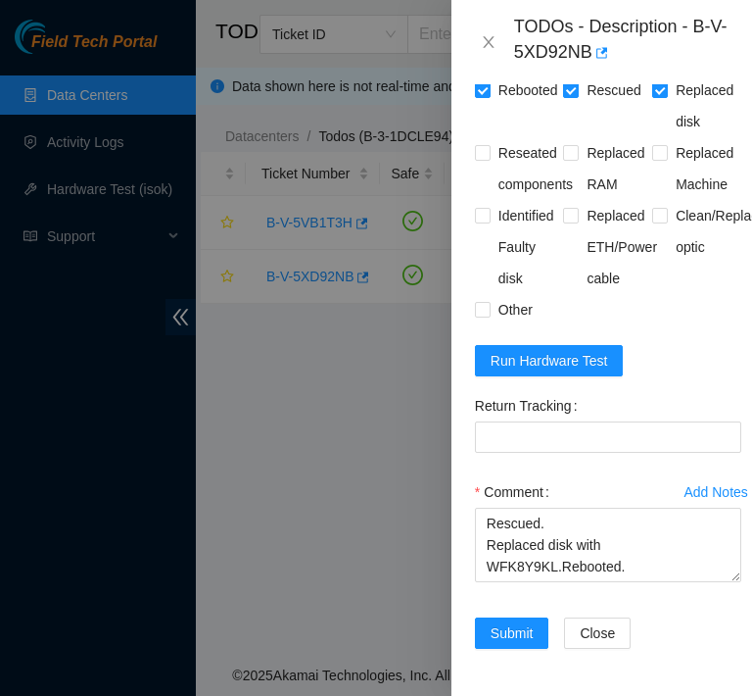
click at [746, 113] on div "Problem Type Hardware Sub Type Tier 1 - Secure Rack Number den.500.16 Machine N…" at bounding box center [608, 389] width 313 height 611
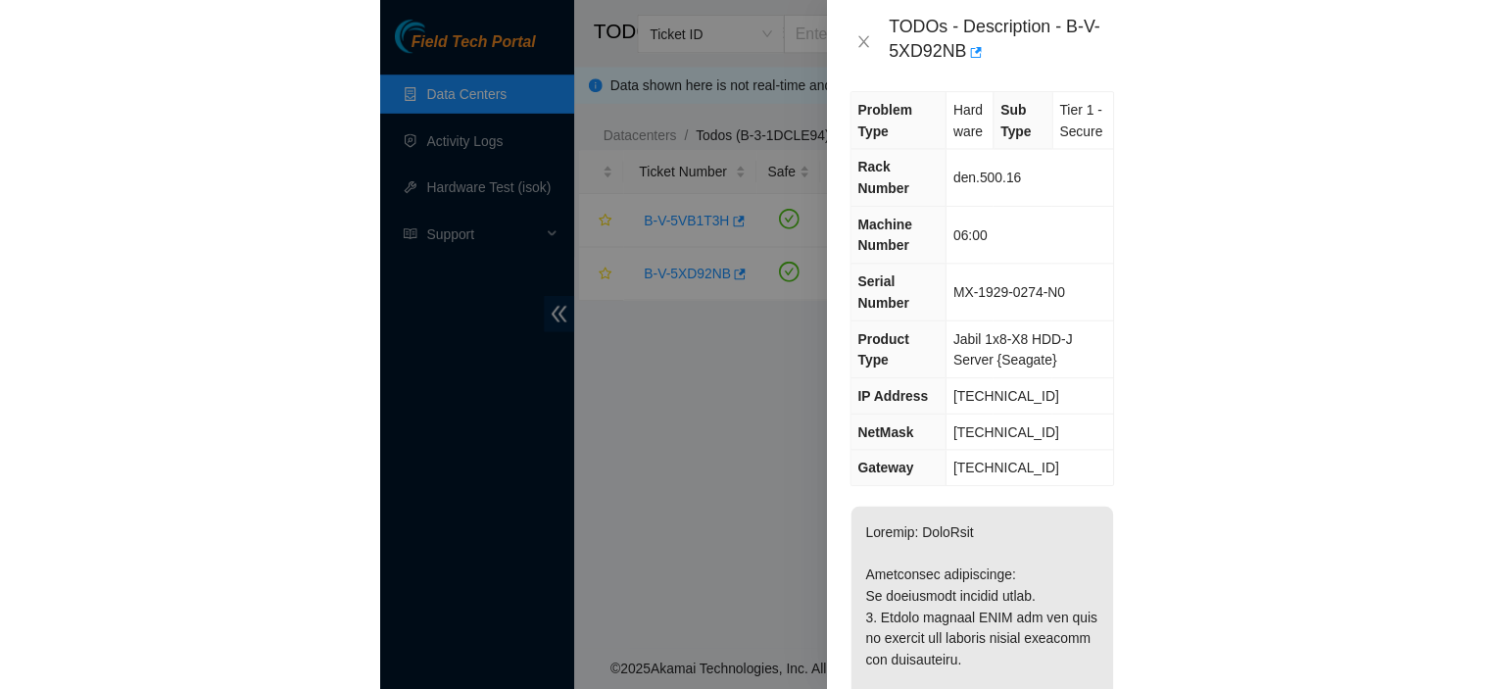
scroll to position [0, 0]
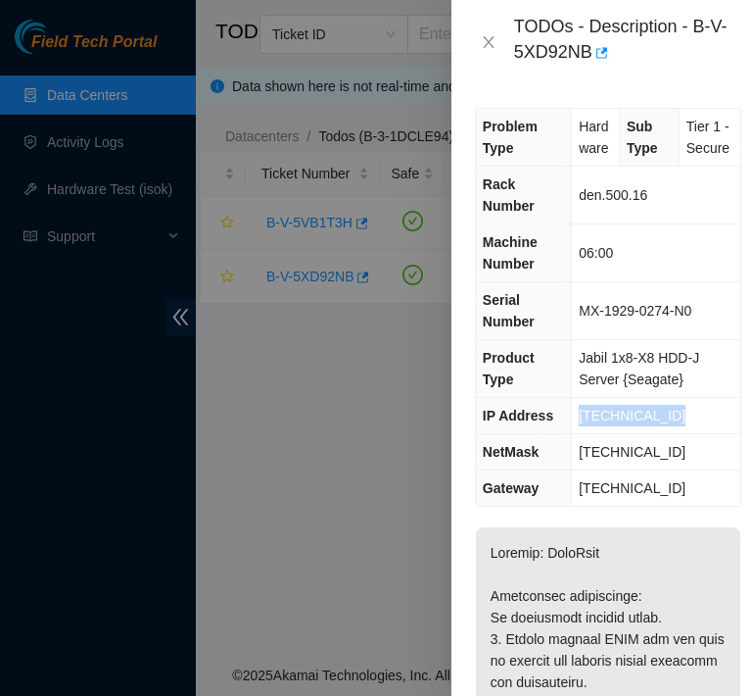
drag, startPoint x: 680, startPoint y: 461, endPoint x: 578, endPoint y: 453, distance: 102.3
click at [578, 434] on td "23.223.208.142" at bounding box center [656, 416] width 169 height 36
copy span "23.223.208.142"
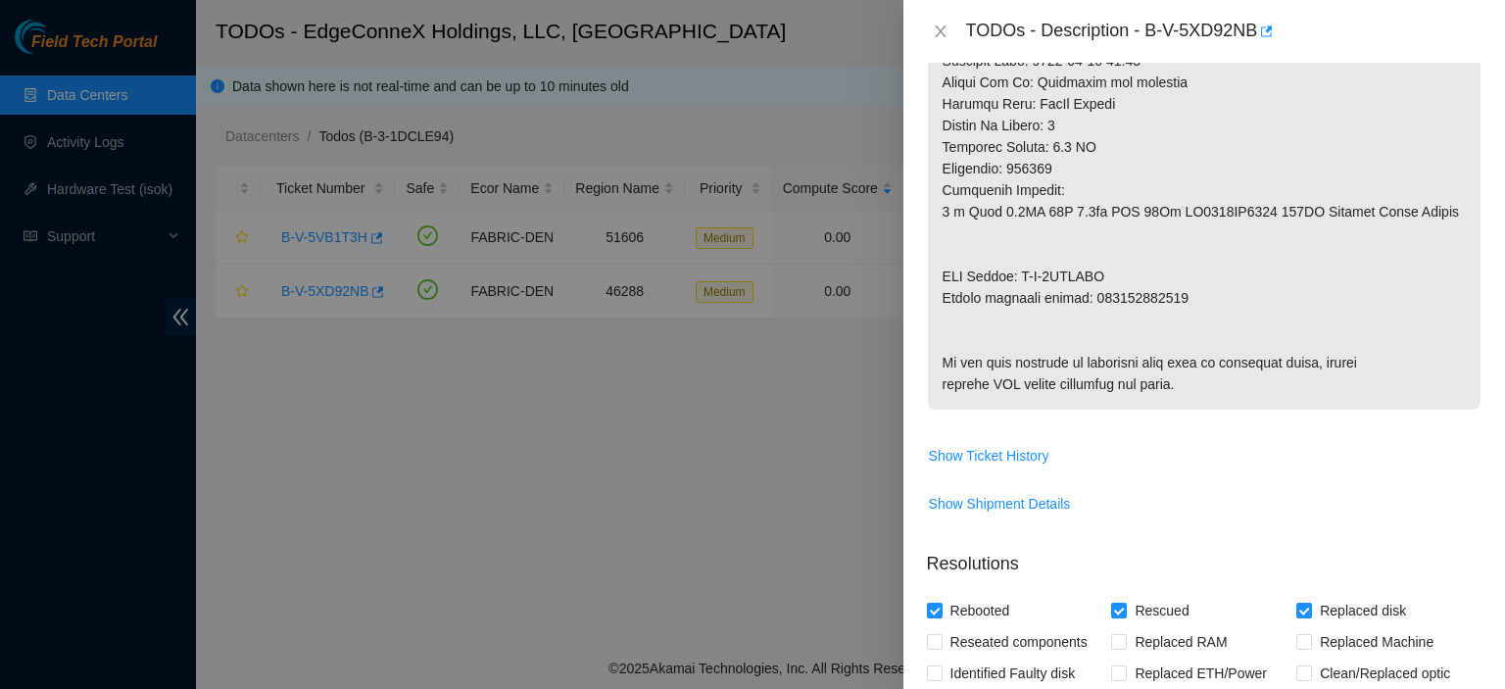
scroll to position [1613, 0]
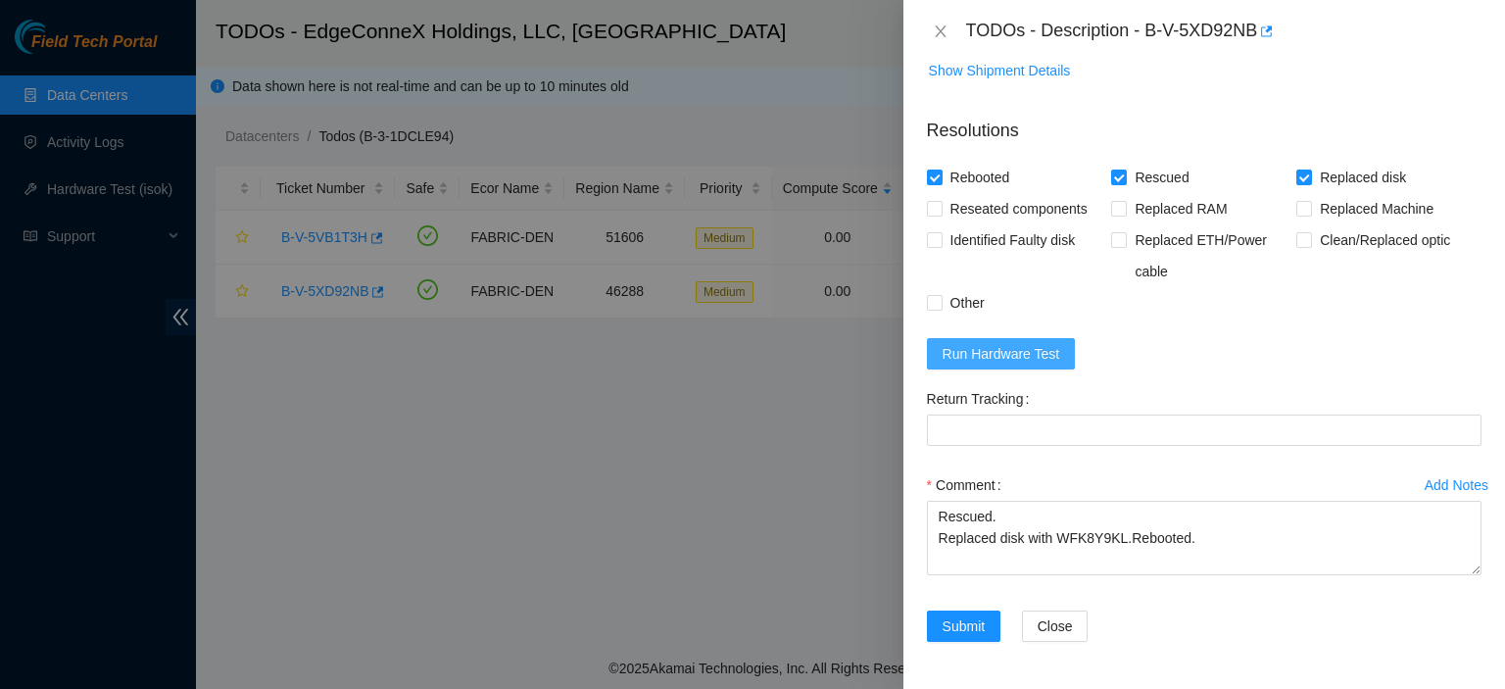
click at [1035, 348] on span "Run Hardware Test" at bounding box center [1001, 354] width 118 height 22
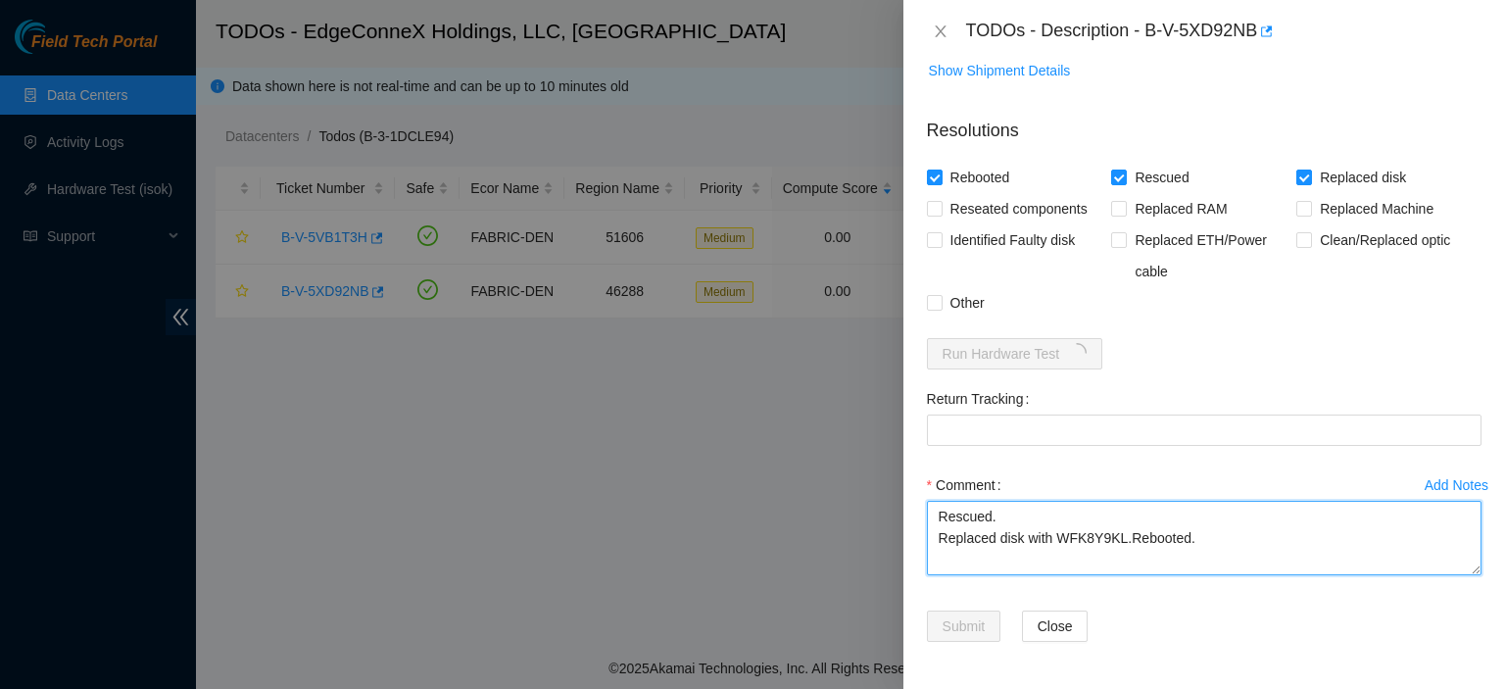
click at [1224, 544] on textarea "Rescued. Replaced disk with WFK8Y9KL.Rebooted." at bounding box center [1204, 538] width 555 height 74
click at [1224, 544] on textarea "Replaced disk with WFK8Y9KL.Rebooted." at bounding box center [1204, 538] width 555 height 74
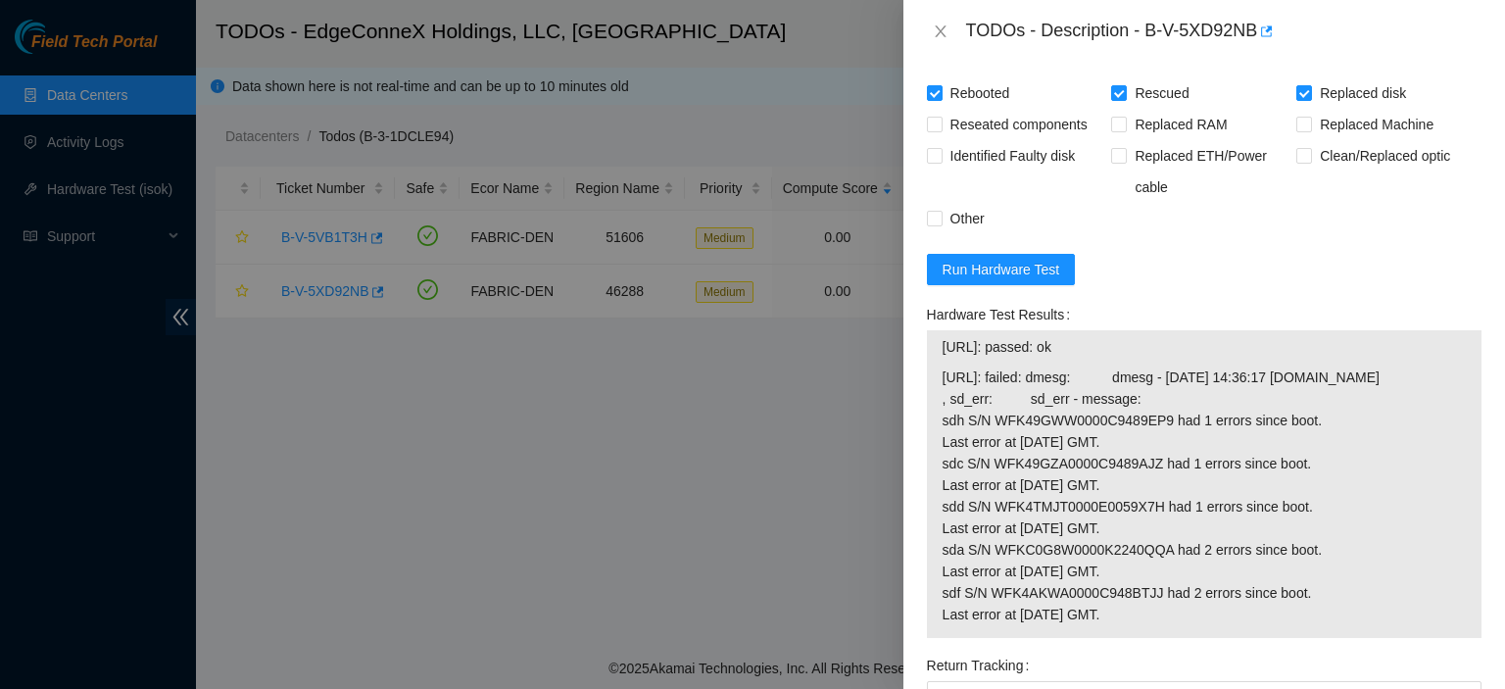
type textarea "Replaced disk with WFK8Y9KL. Rescued. Rebooted."
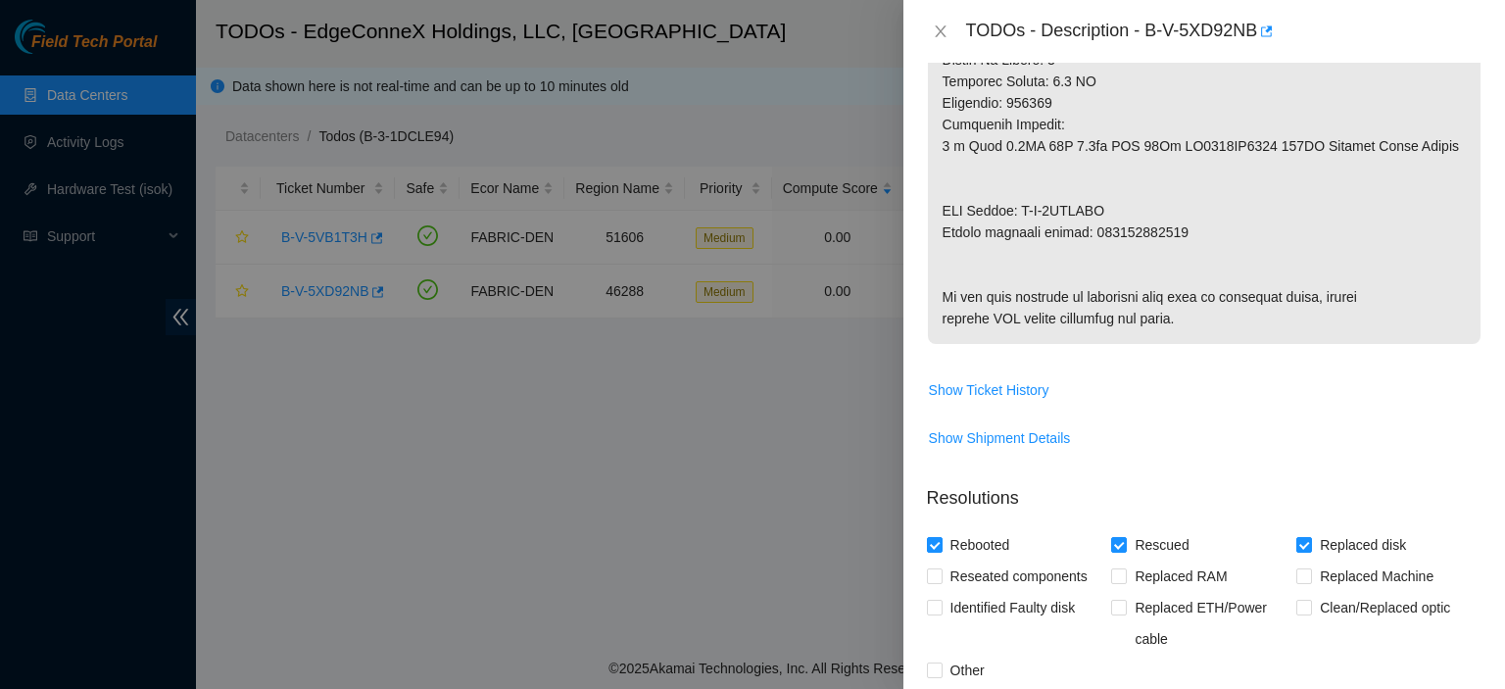
scroll to position [1148, 0]
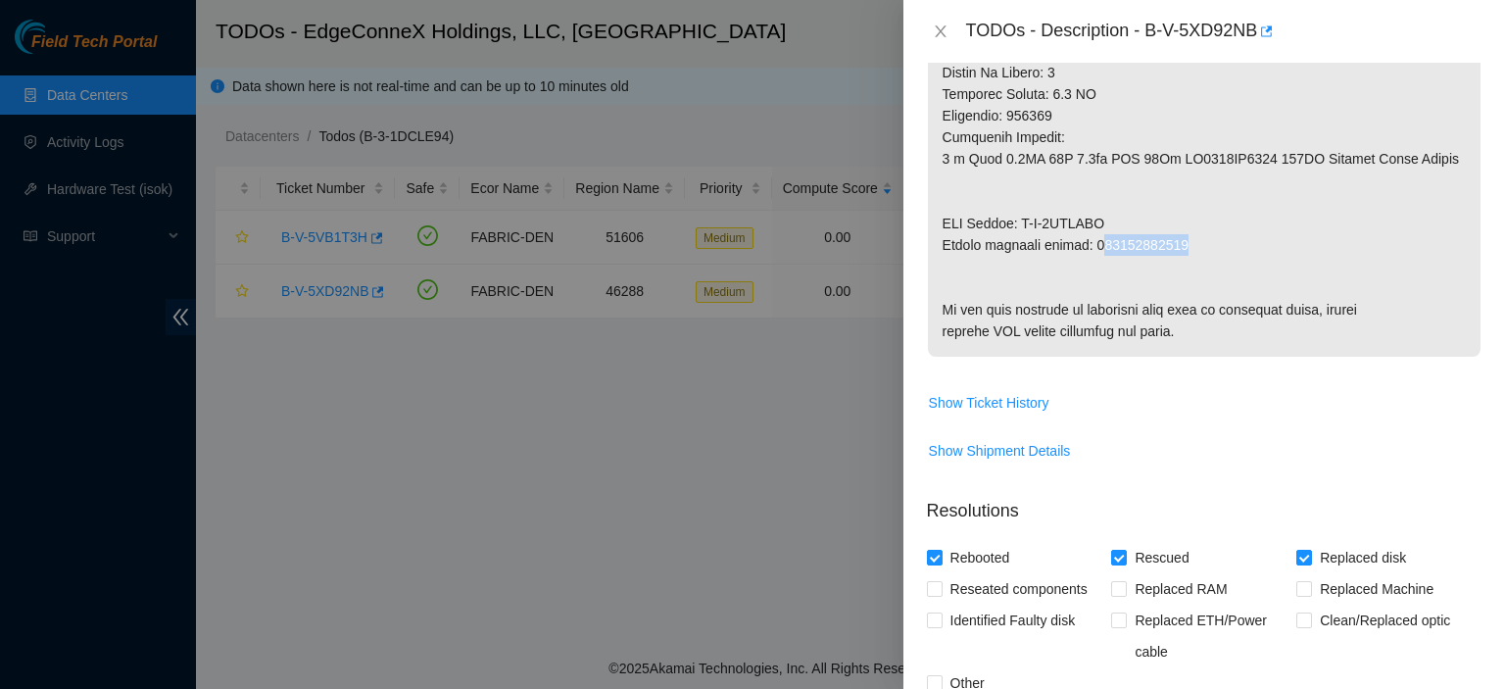
drag, startPoint x: 1188, startPoint y: 238, endPoint x: 1095, endPoint y: 240, distance: 93.1
drag, startPoint x: 1189, startPoint y: 240, endPoint x: 1091, endPoint y: 238, distance: 98.0
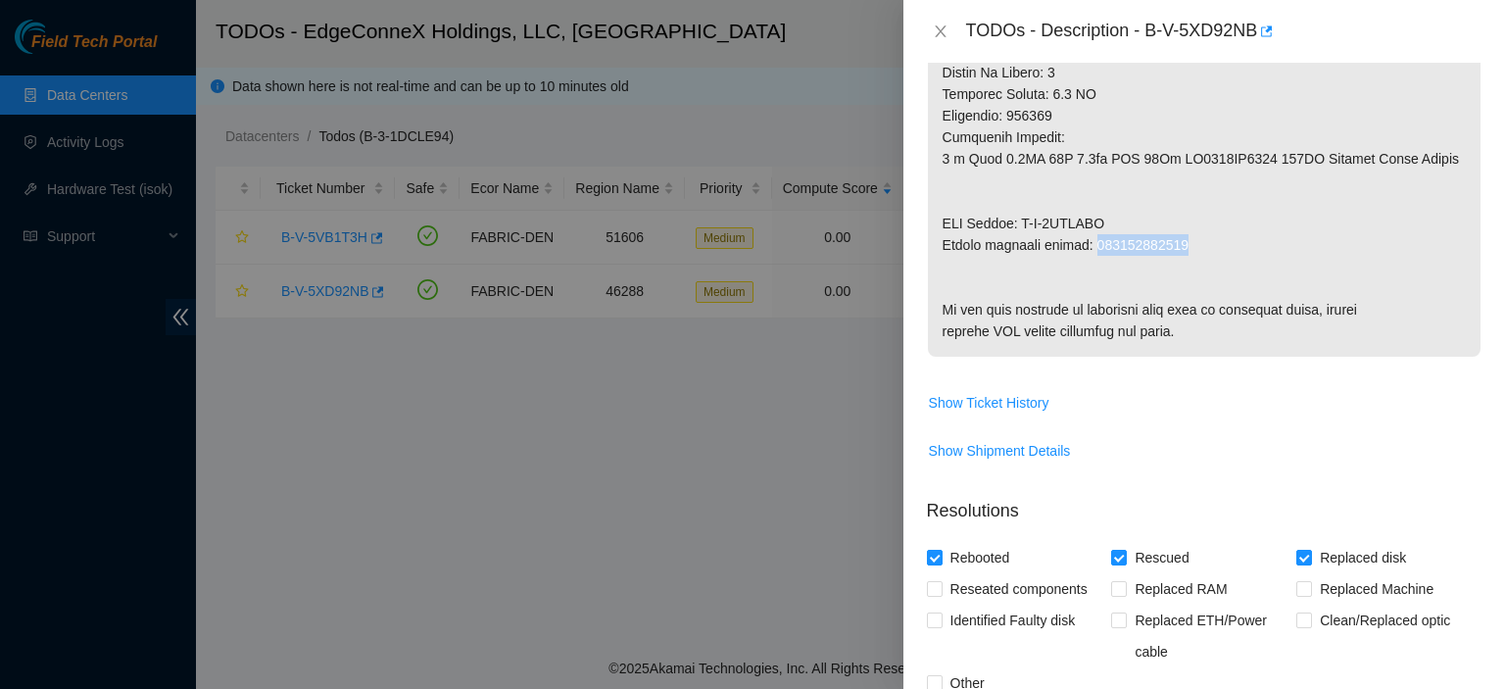
copy p "450826222096"
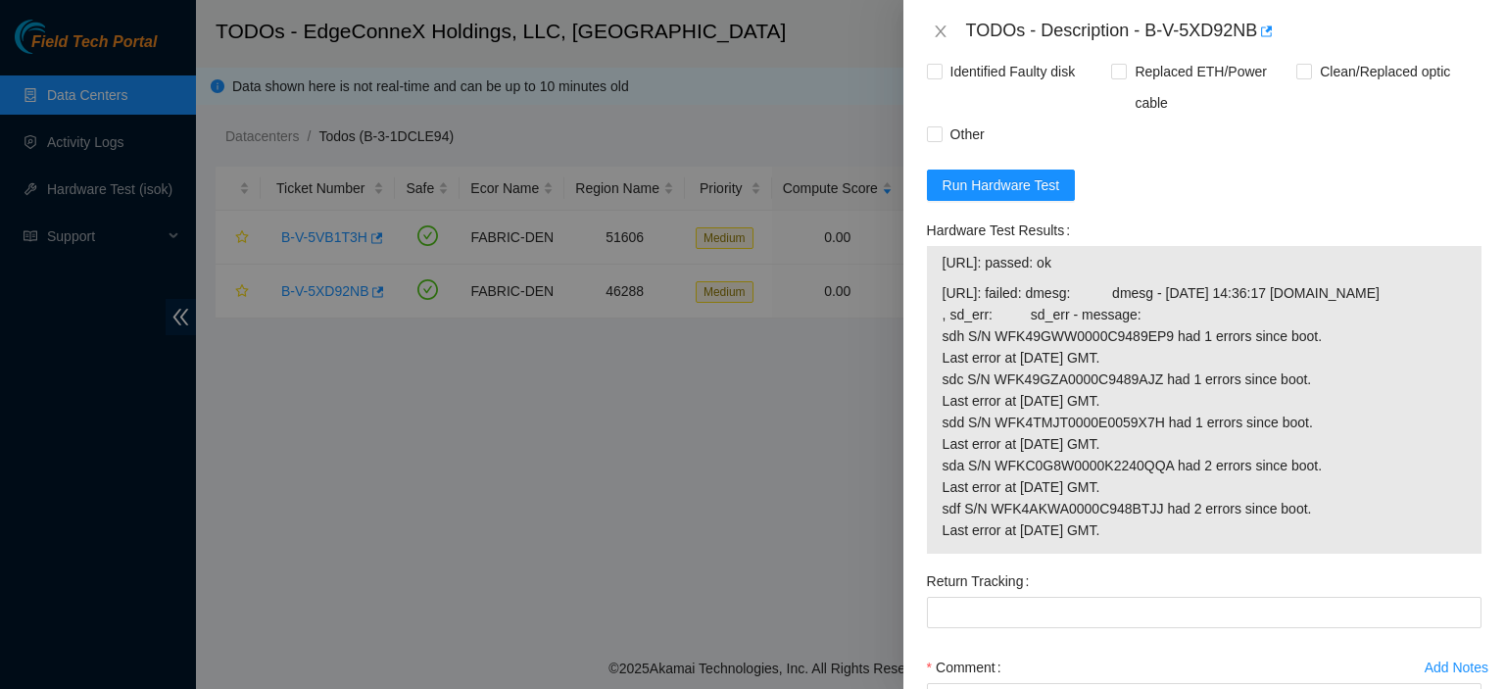
scroll to position [1985, 0]
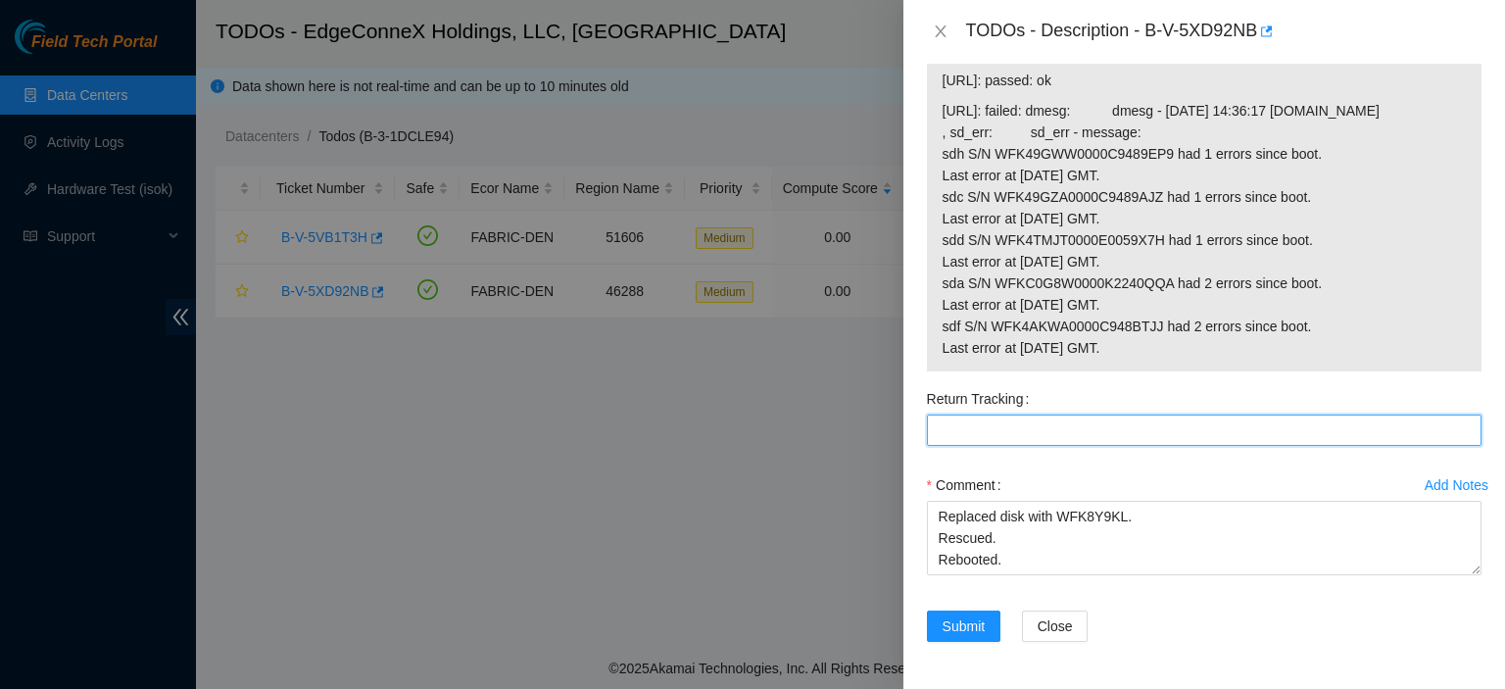
click at [1258, 434] on Tracking "Return Tracking" at bounding box center [1204, 429] width 555 height 31
paste Tracking "450826222096"
type Tracking "450826222096"
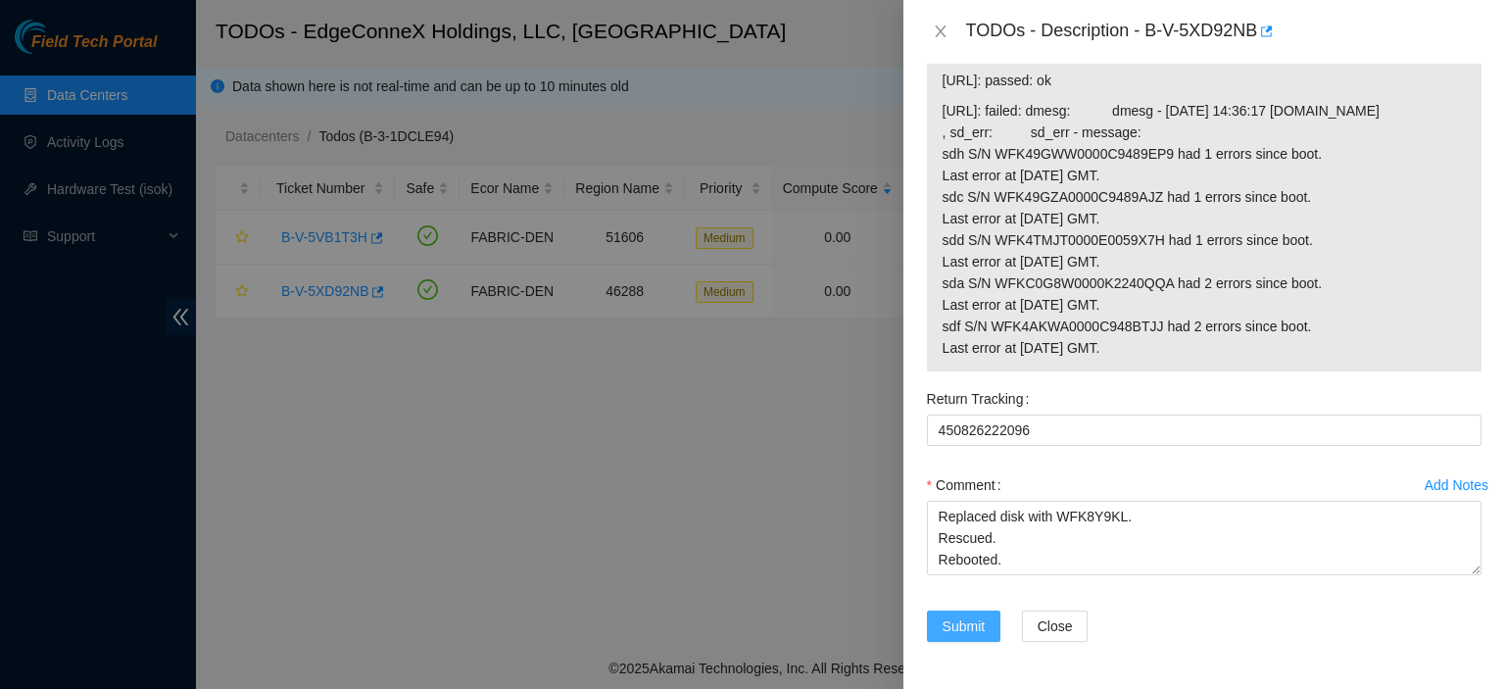
click at [962, 627] on span "Submit" at bounding box center [963, 626] width 43 height 22
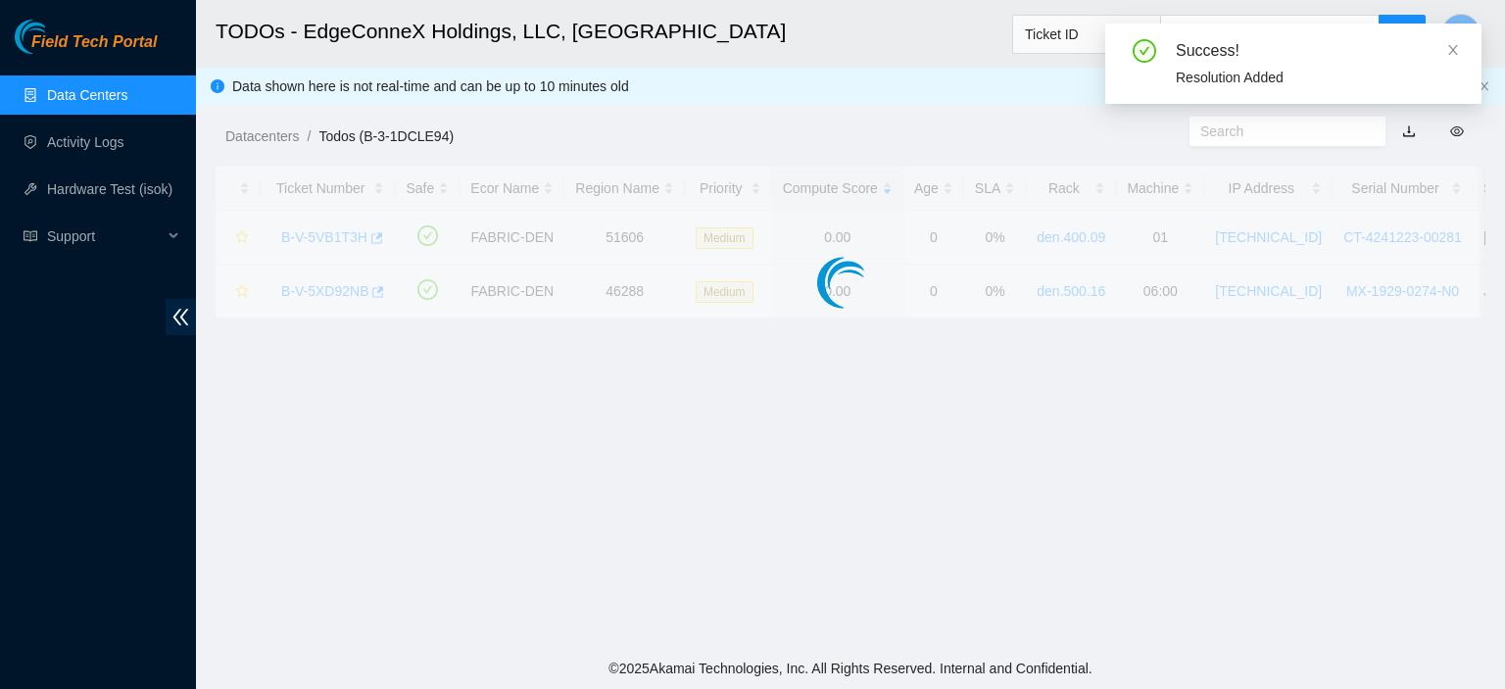
scroll to position [530, 0]
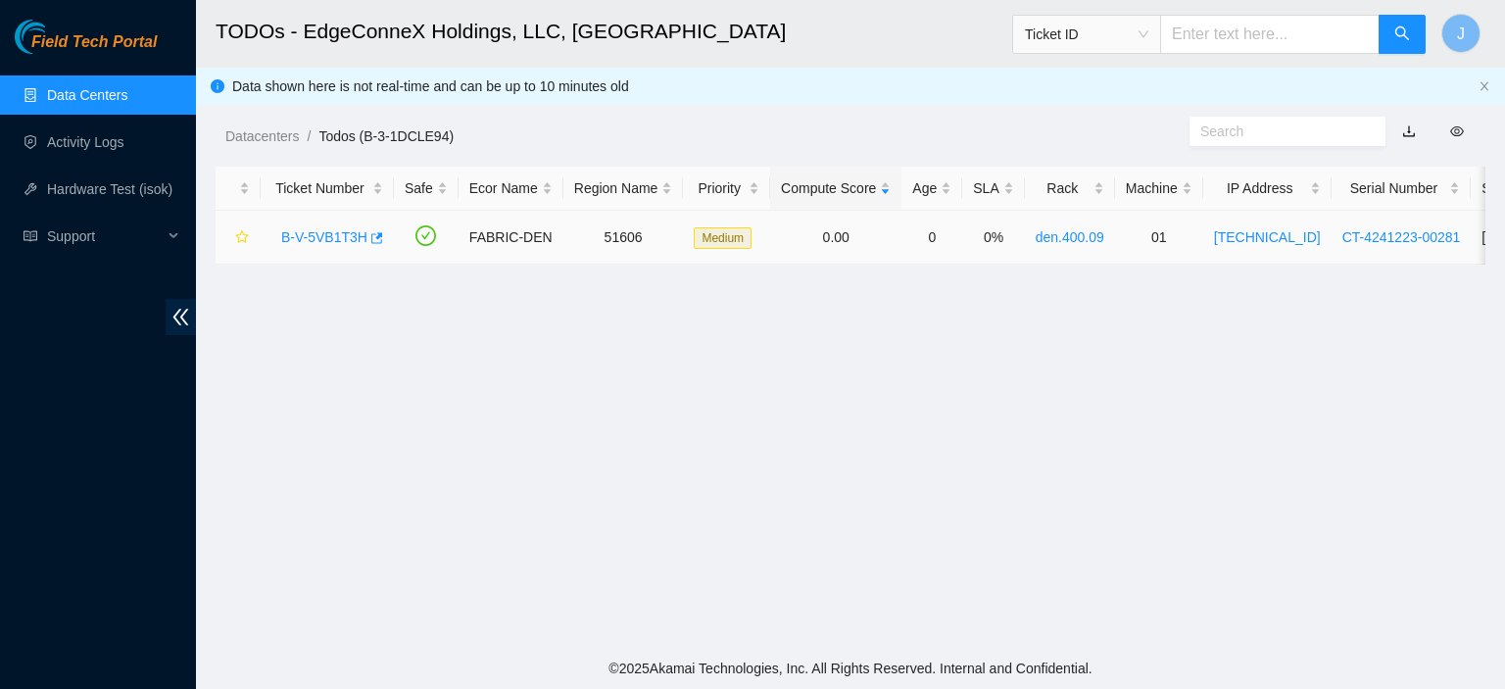
click at [358, 235] on link "B-V-5VB1T3H" at bounding box center [324, 237] width 86 height 16
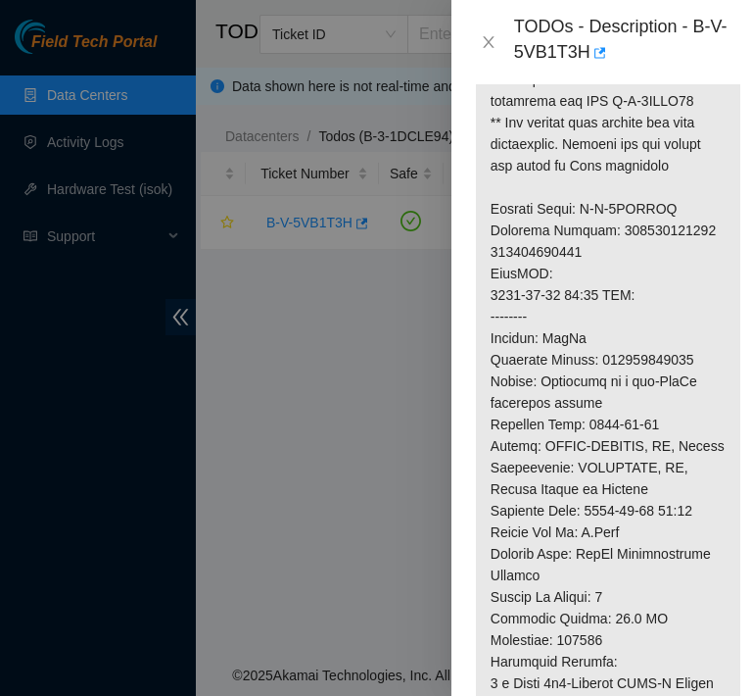
scroll to position [1041, 0]
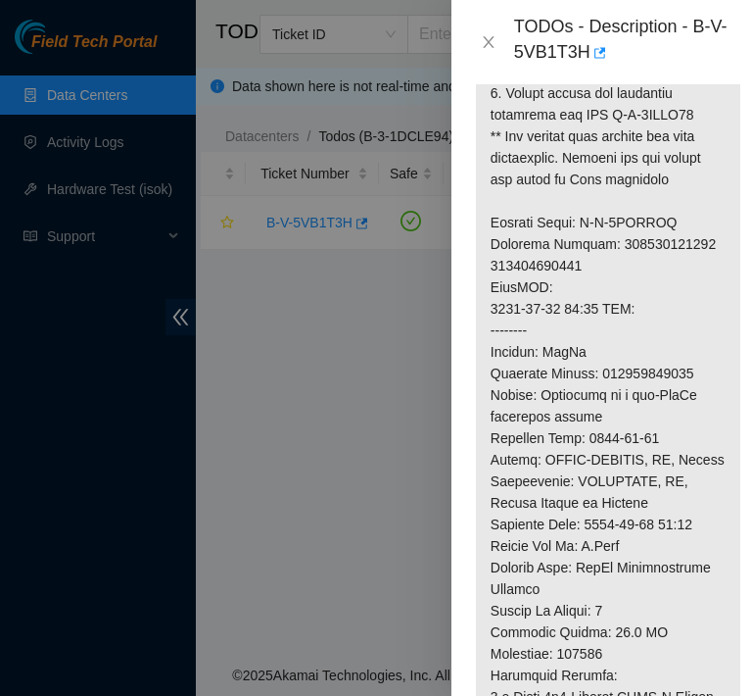
drag, startPoint x: 740, startPoint y: 103, endPoint x: 751, endPoint y: 82, distance: 23.7
click at [751, 87] on div "Problem Type Hardware Sub Type Tier 1 - Disk Error Rack Number den.400.09 Machi…" at bounding box center [608, 389] width 313 height 611
click at [751, 80] on div "TODOs - Description - B-V-5VB1T3H" at bounding box center [602, 42] width 301 height 84
click at [751, 67] on div "TODOs - Description - B-V-5VB1T3H" at bounding box center [602, 42] width 301 height 84
click at [747, 58] on div "TODOs - Description - B-V-5VB1T3H" at bounding box center [602, 42] width 301 height 84
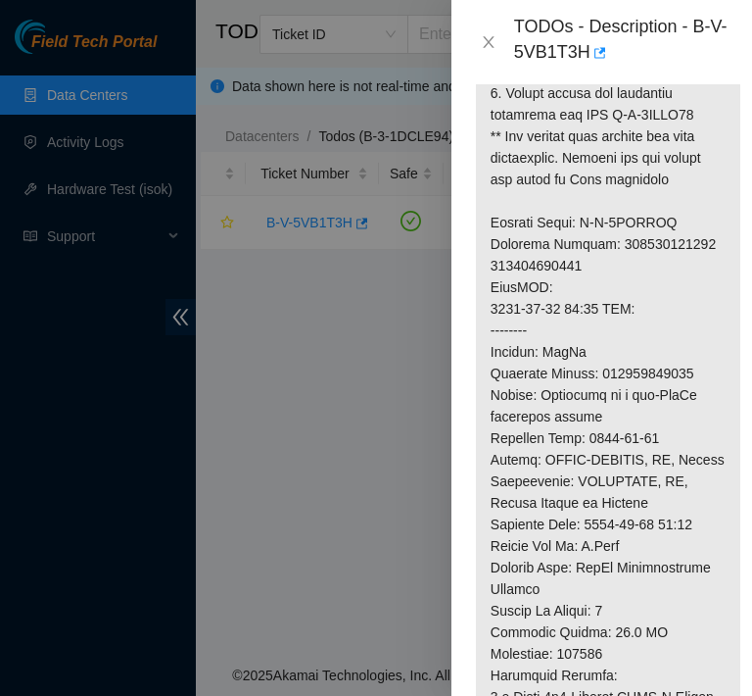
click at [747, 58] on div "TODOs - Description - B-V-5VB1T3H" at bounding box center [602, 42] width 301 height 84
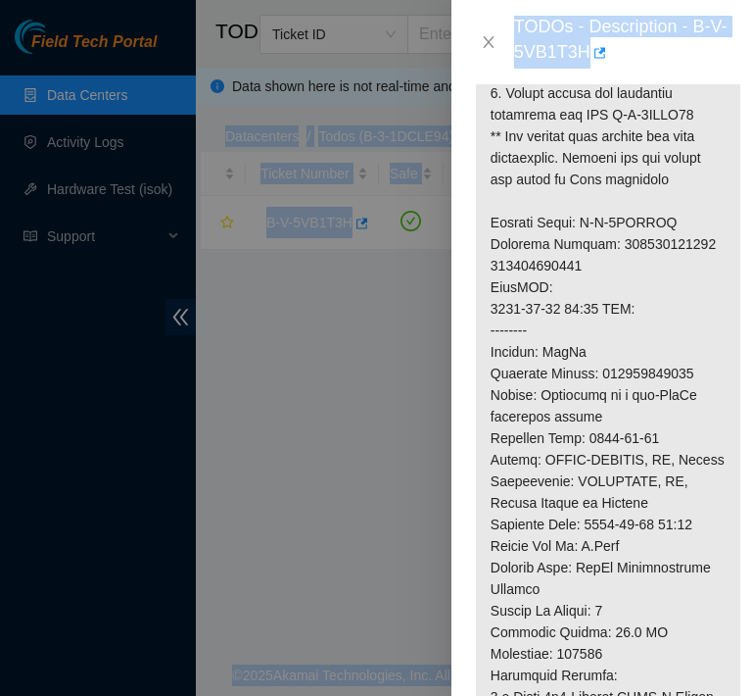
scroll to position [0, 12]
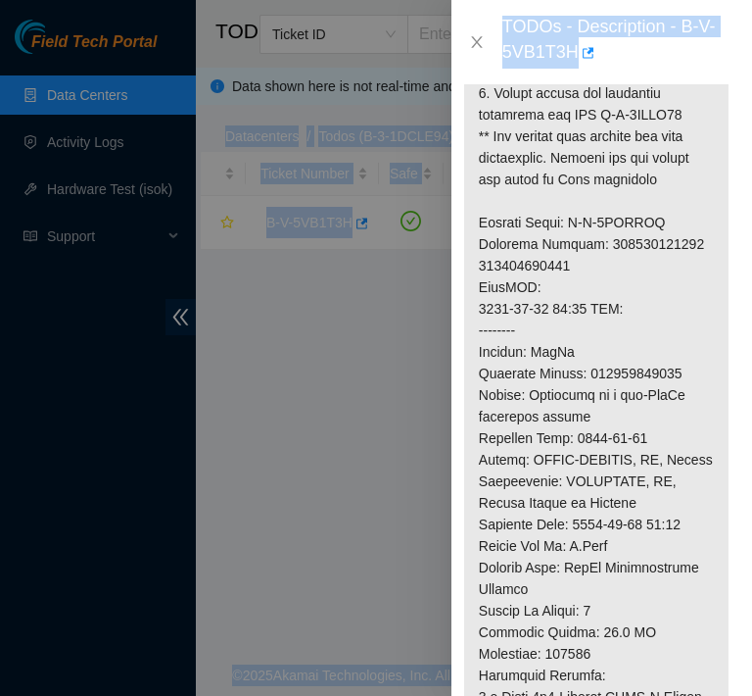
drag, startPoint x: 751, startPoint y: -11, endPoint x: 751, endPoint y: -60, distance: 49.0
click at [751, 0] on html "Field Tech Portal Data Centers Activity Logs Hardware Test (isok) Support TODOs…" at bounding box center [376, 348] width 752 height 696
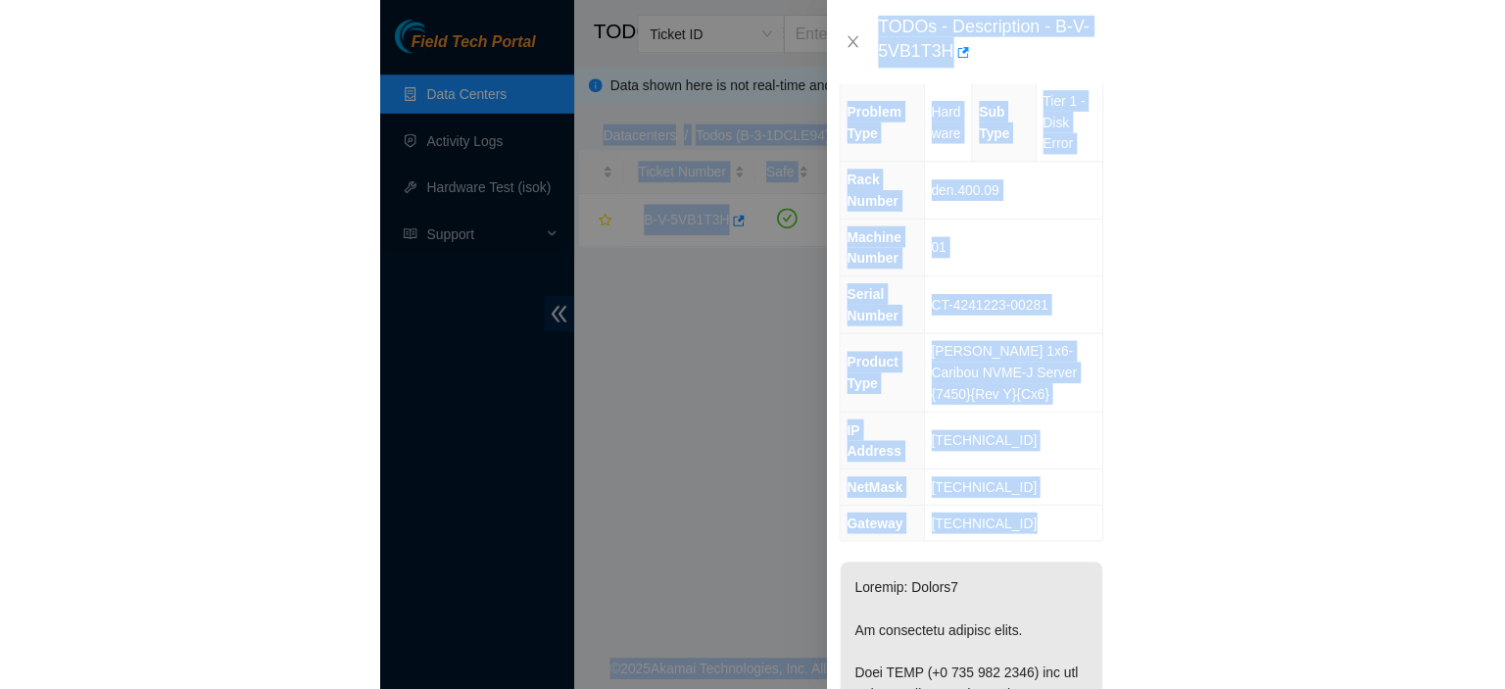
scroll to position [0, 0]
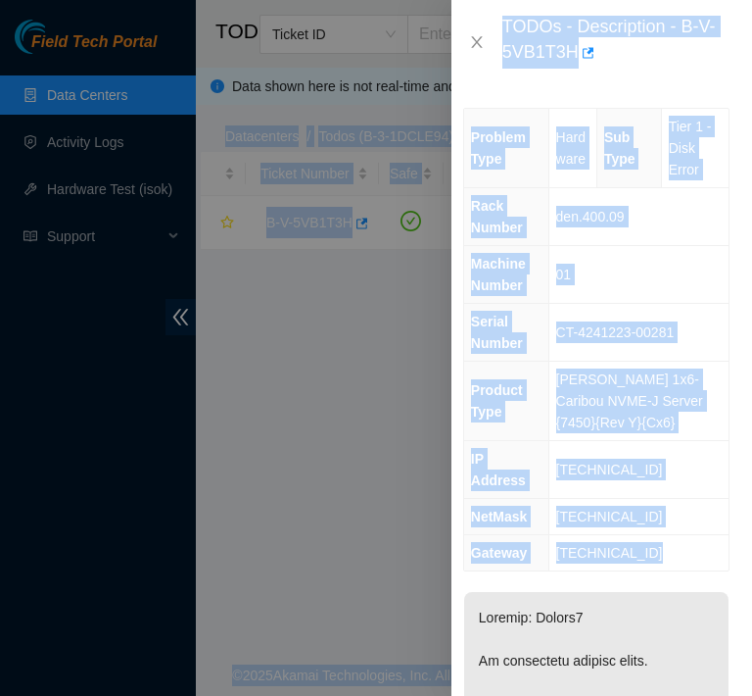
click at [680, 449] on td "23.217.106.132" at bounding box center [639, 470] width 180 height 58
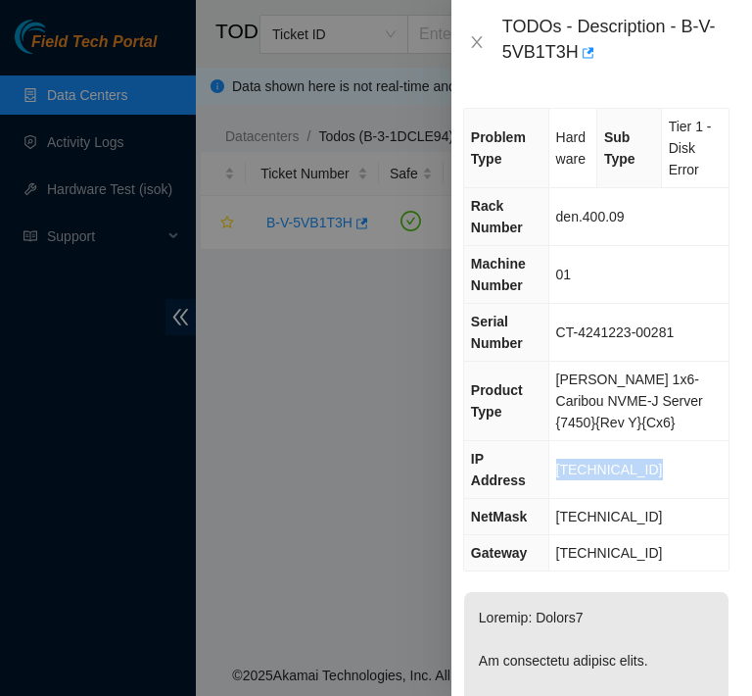
drag, startPoint x: 653, startPoint y: 460, endPoint x: 558, endPoint y: 459, distance: 95.0
click at [558, 459] on td "23.217.106.132" at bounding box center [639, 470] width 180 height 58
copy span "23.217.106.132"
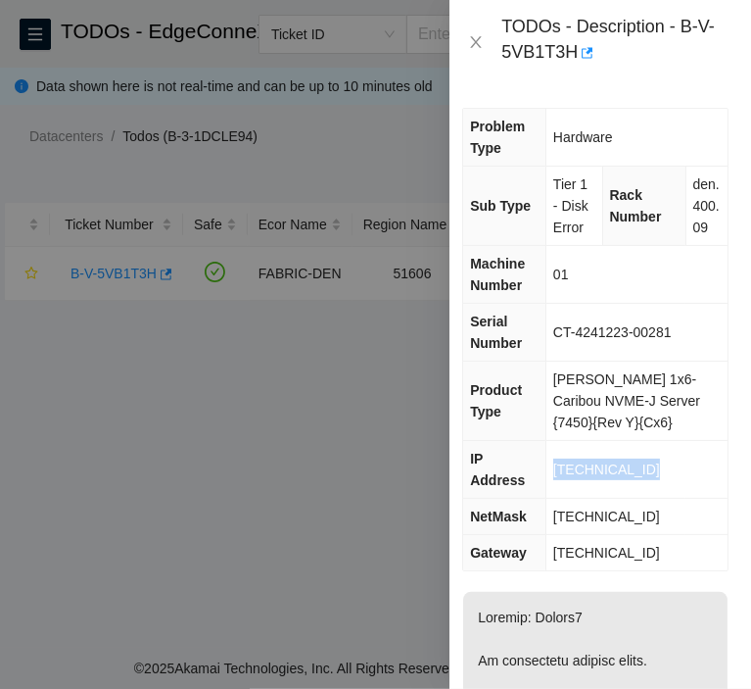
drag, startPoint x: 663, startPoint y: 515, endPoint x: 556, endPoint y: 516, distance: 106.8
click at [556, 516] on td "255.255.255.224" at bounding box center [637, 517] width 182 height 36
copy span "255.255.255.224"
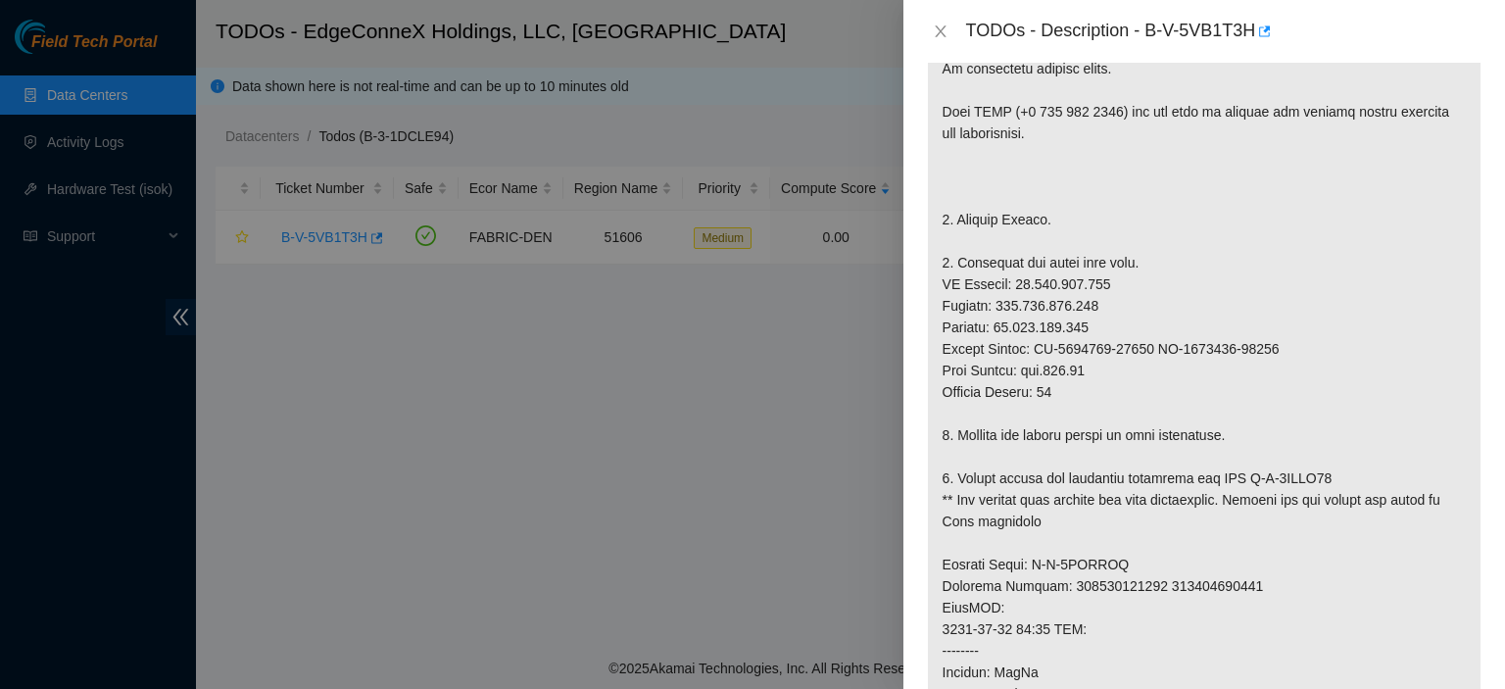
scroll to position [400, 0]
drag, startPoint x: 1281, startPoint y: 341, endPoint x: 1155, endPoint y: 343, distance: 126.4
click at [1155, 343] on p at bounding box center [1204, 573] width 553 height 1150
copy p "CT-4241223-00228"
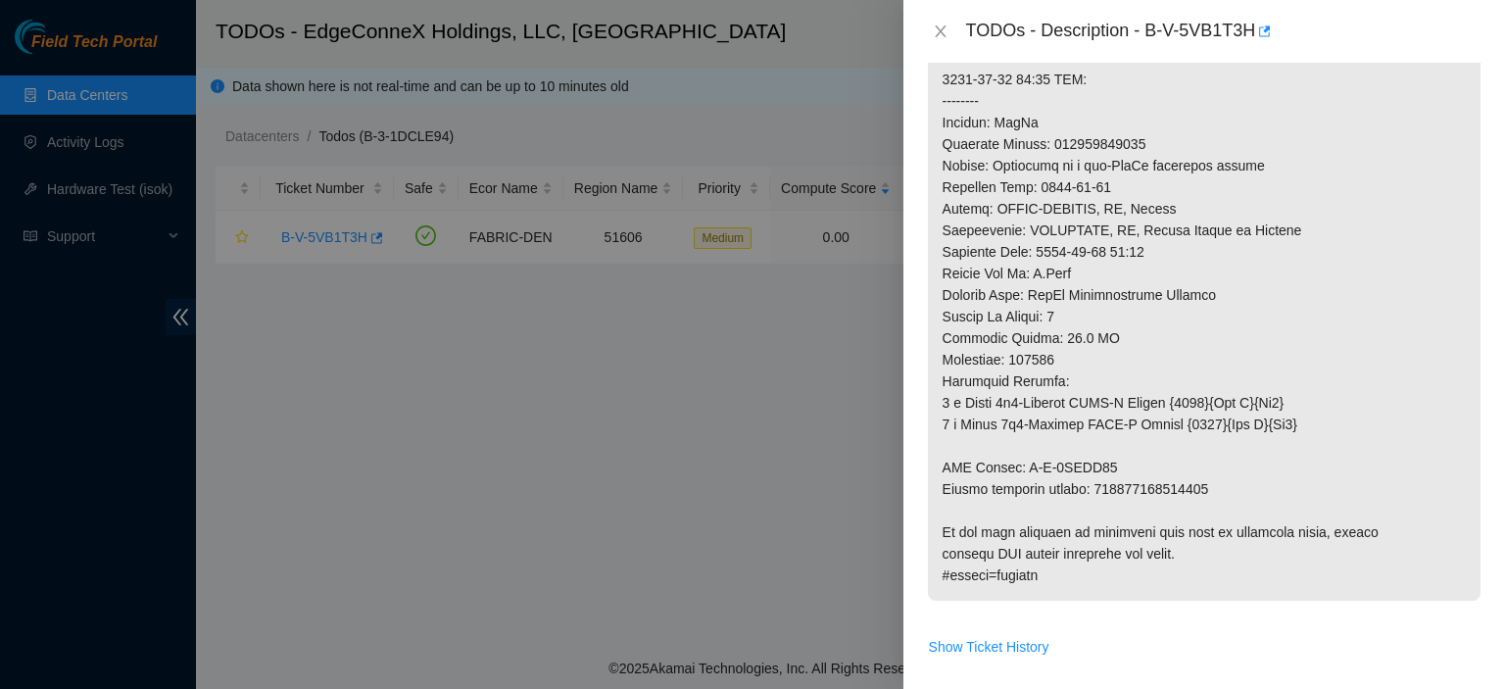
scroll to position [1495, 0]
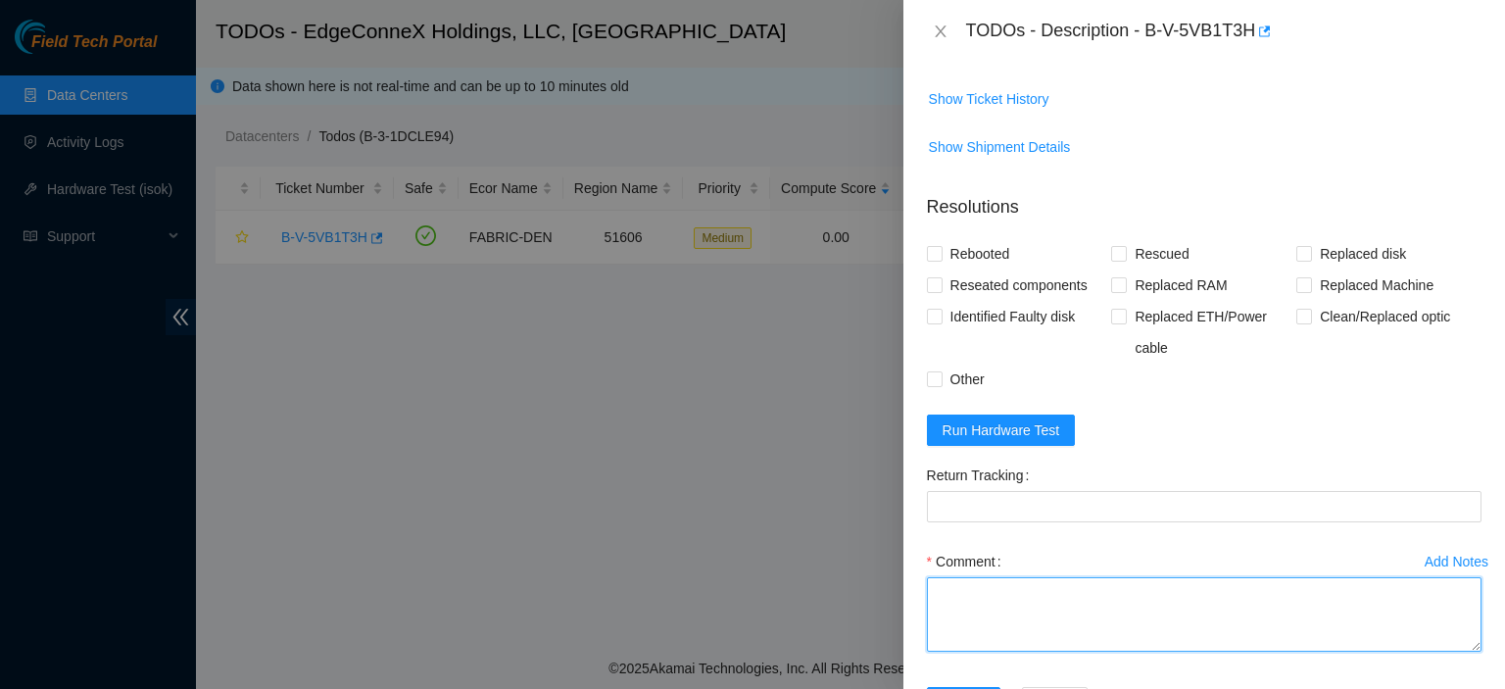
click at [1107, 605] on textarea "Comment" at bounding box center [1204, 614] width 555 height 74
paste textarea "CT-4241223-00228"
type textarea "Replaced machine with CT-4241223-00228. Rescued. Rebooted."
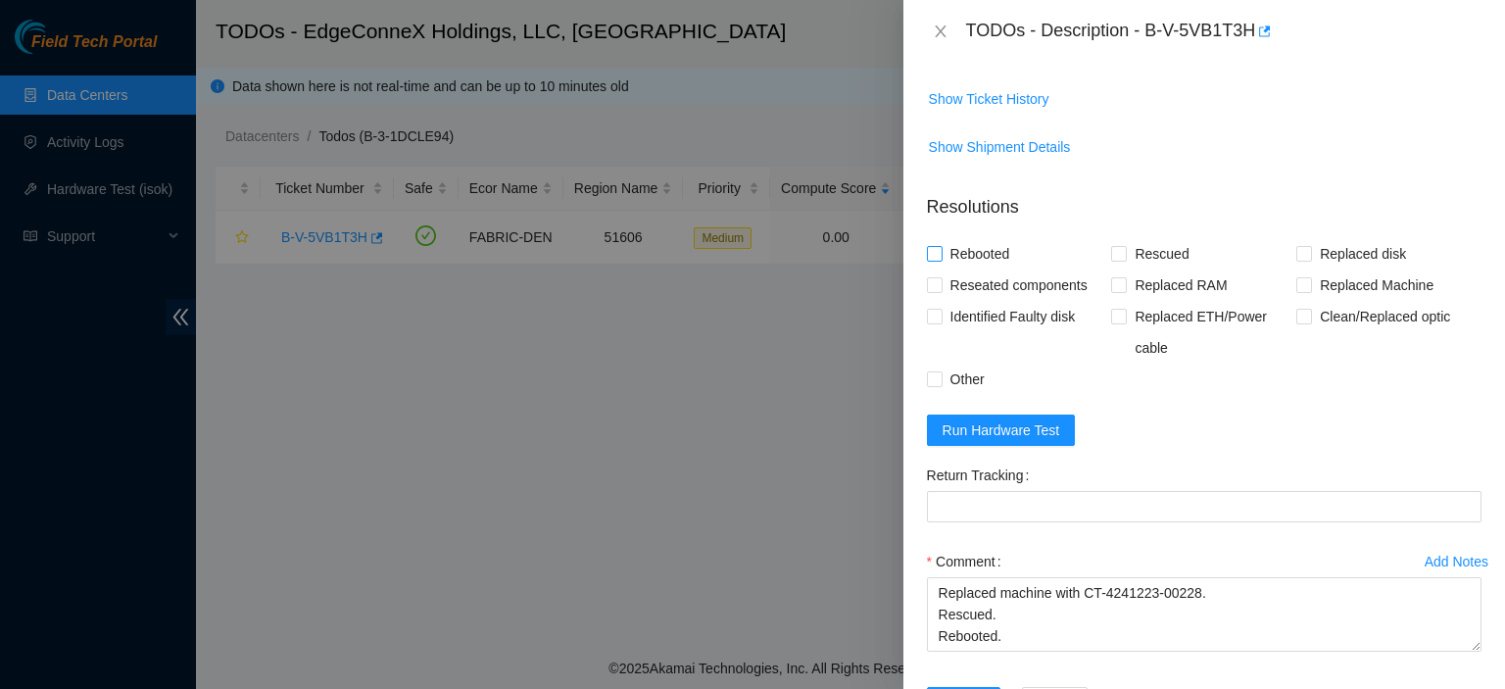
click at [938, 252] on input "Rebooted" at bounding box center [934, 253] width 14 height 14
checkbox input "true"
click at [1117, 255] on input "Rescued" at bounding box center [1118, 253] width 14 height 14
checkbox input "true"
click at [1296, 287] on input "Replaced Machine" at bounding box center [1303, 284] width 14 height 14
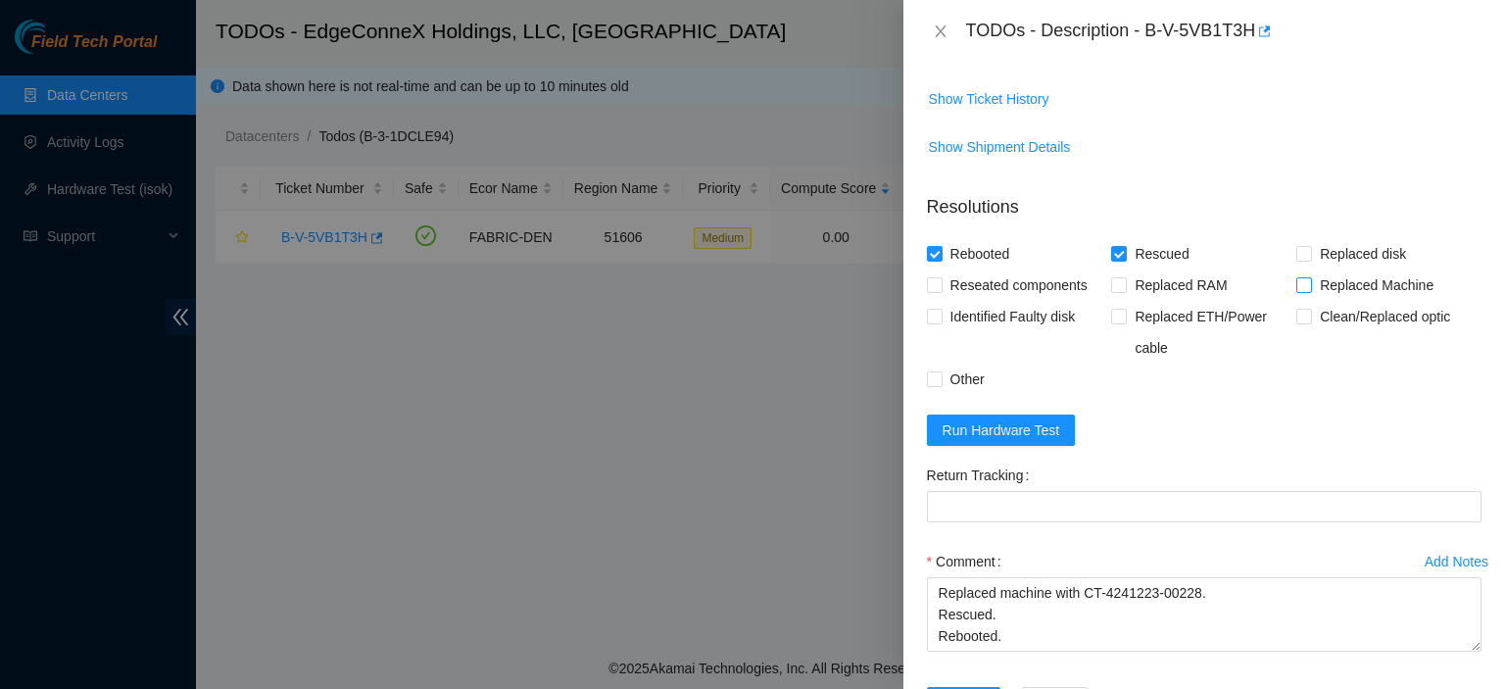
checkbox input "true"
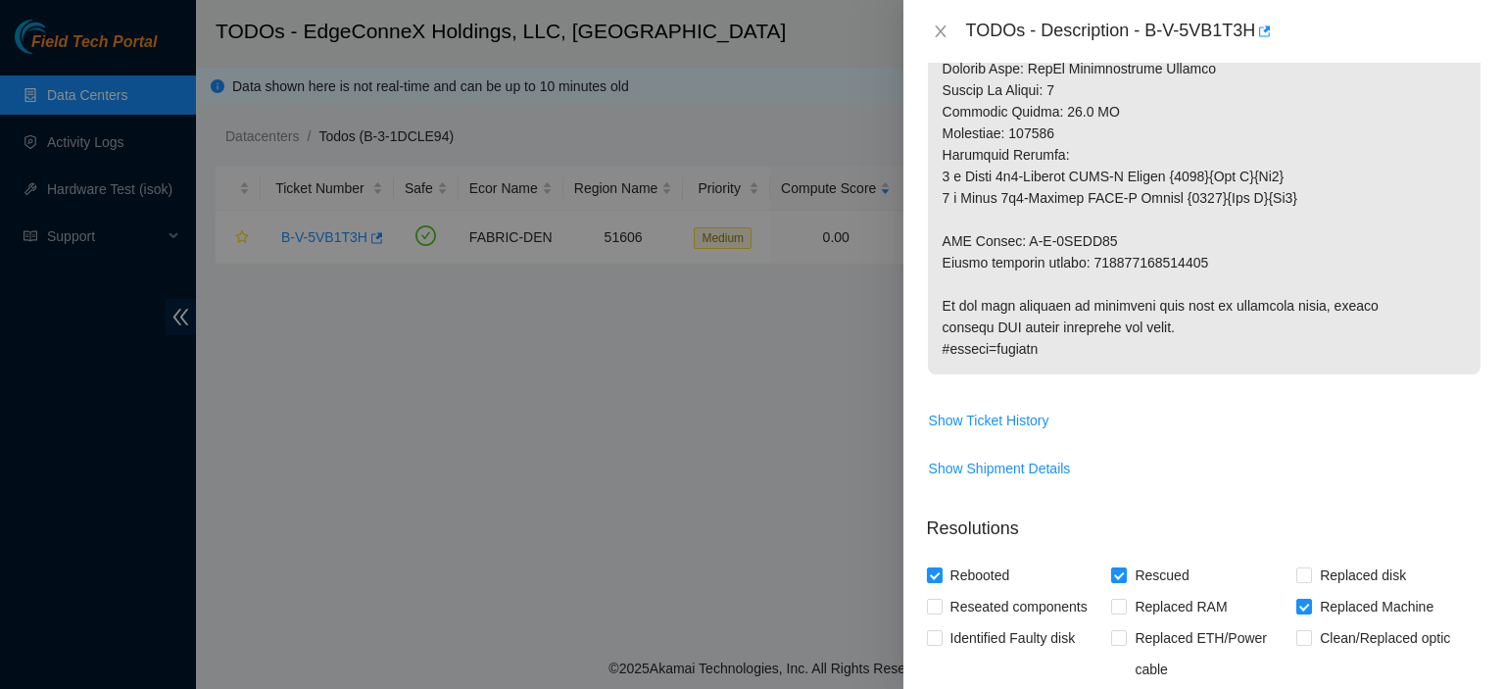
scroll to position [1170, 0]
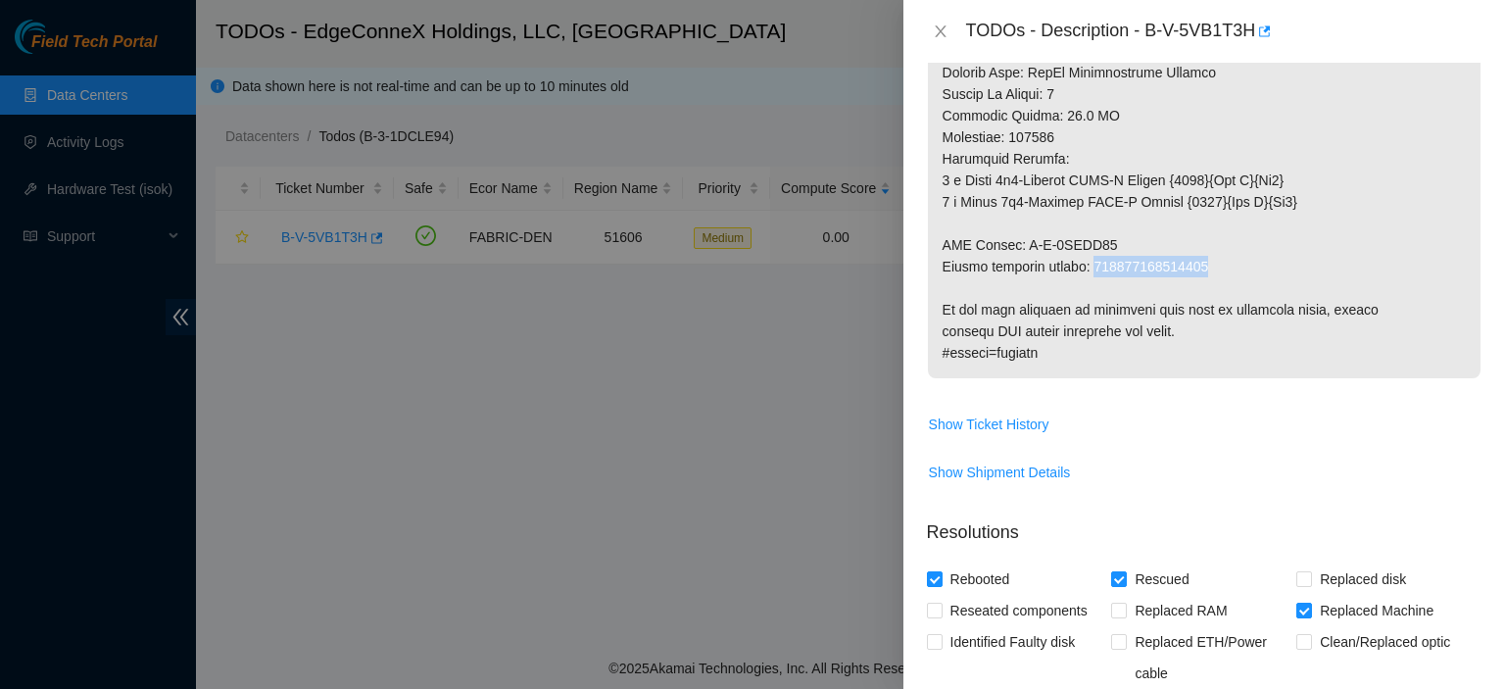
drag, startPoint x: 1209, startPoint y: 259, endPoint x: 1094, endPoint y: 259, distance: 114.6
copy p "093642900249761"
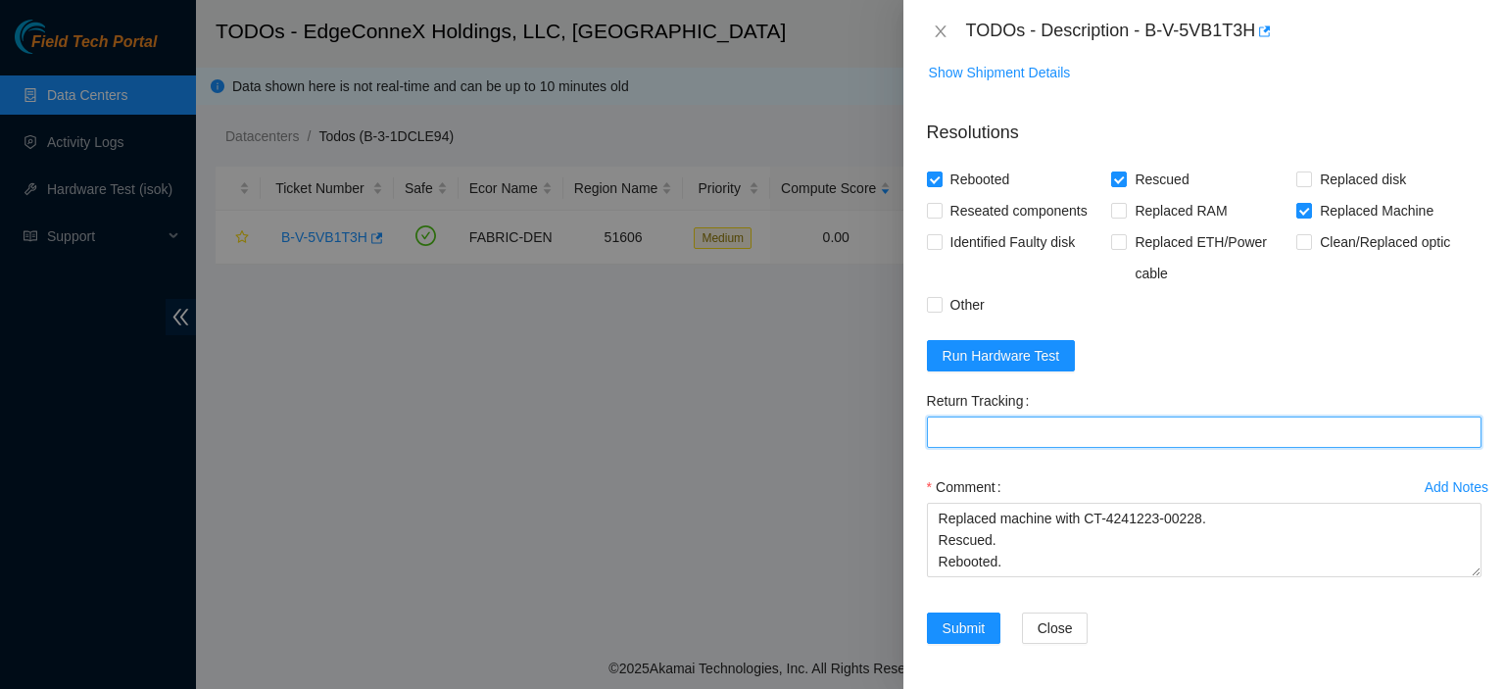
click at [1124, 425] on Tracking "Return Tracking" at bounding box center [1204, 431] width 555 height 31
paste Tracking "093642900249761"
type Tracking "093642900249761"
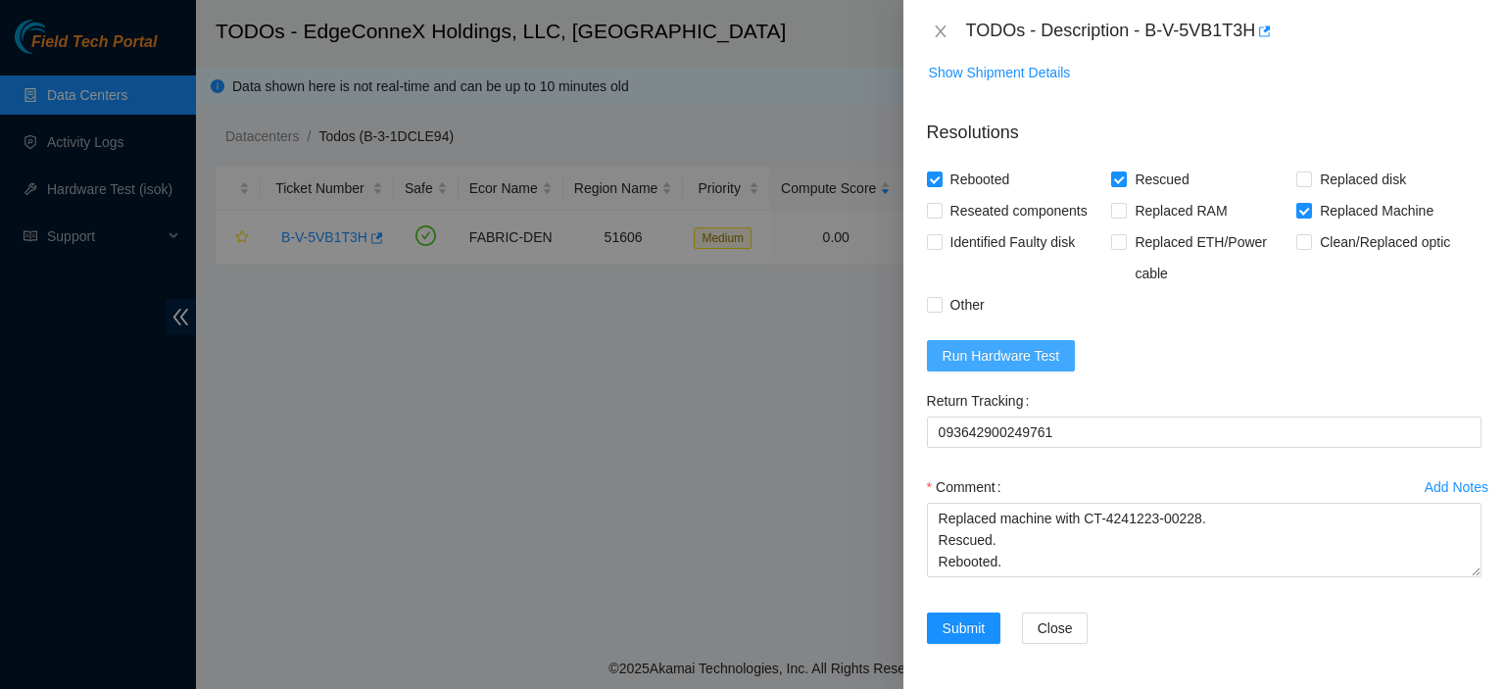
click at [957, 345] on span "Run Hardware Test" at bounding box center [1001, 356] width 118 height 22
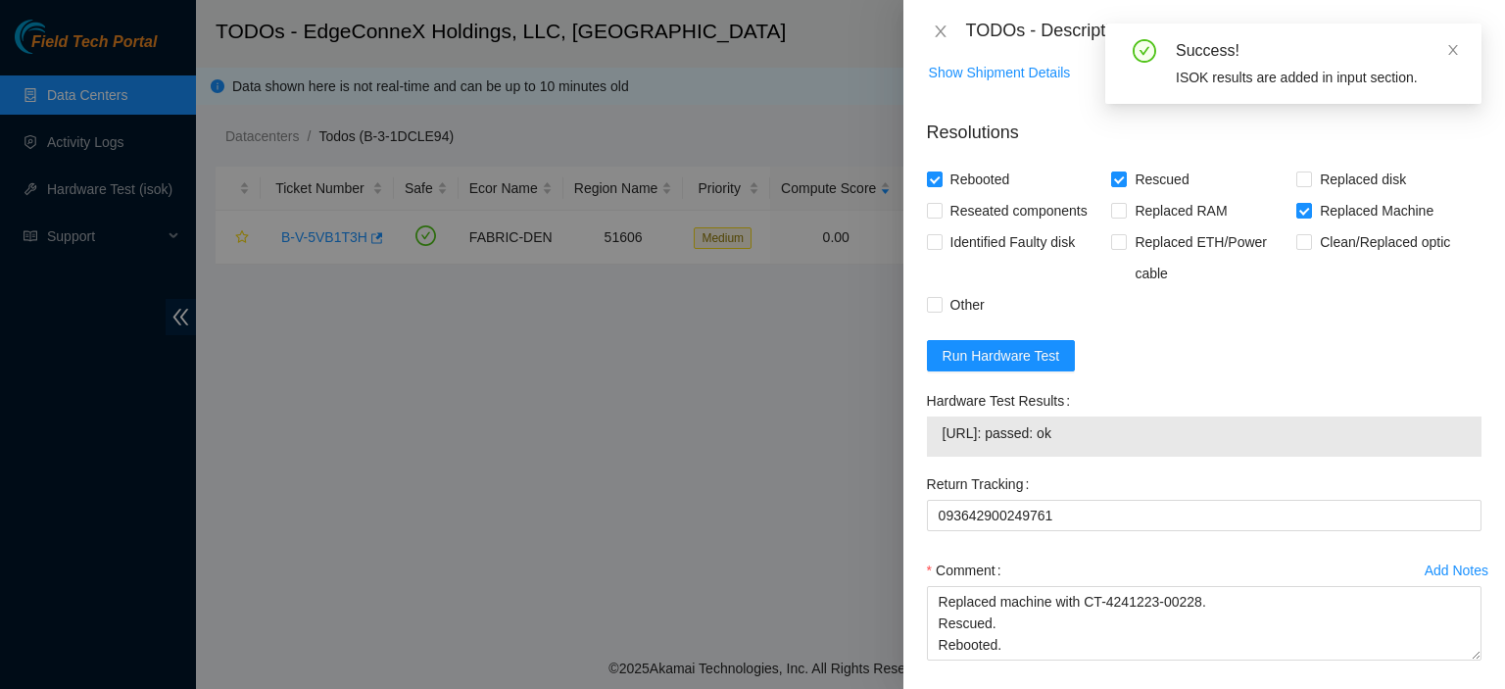
scroll to position [1652, 0]
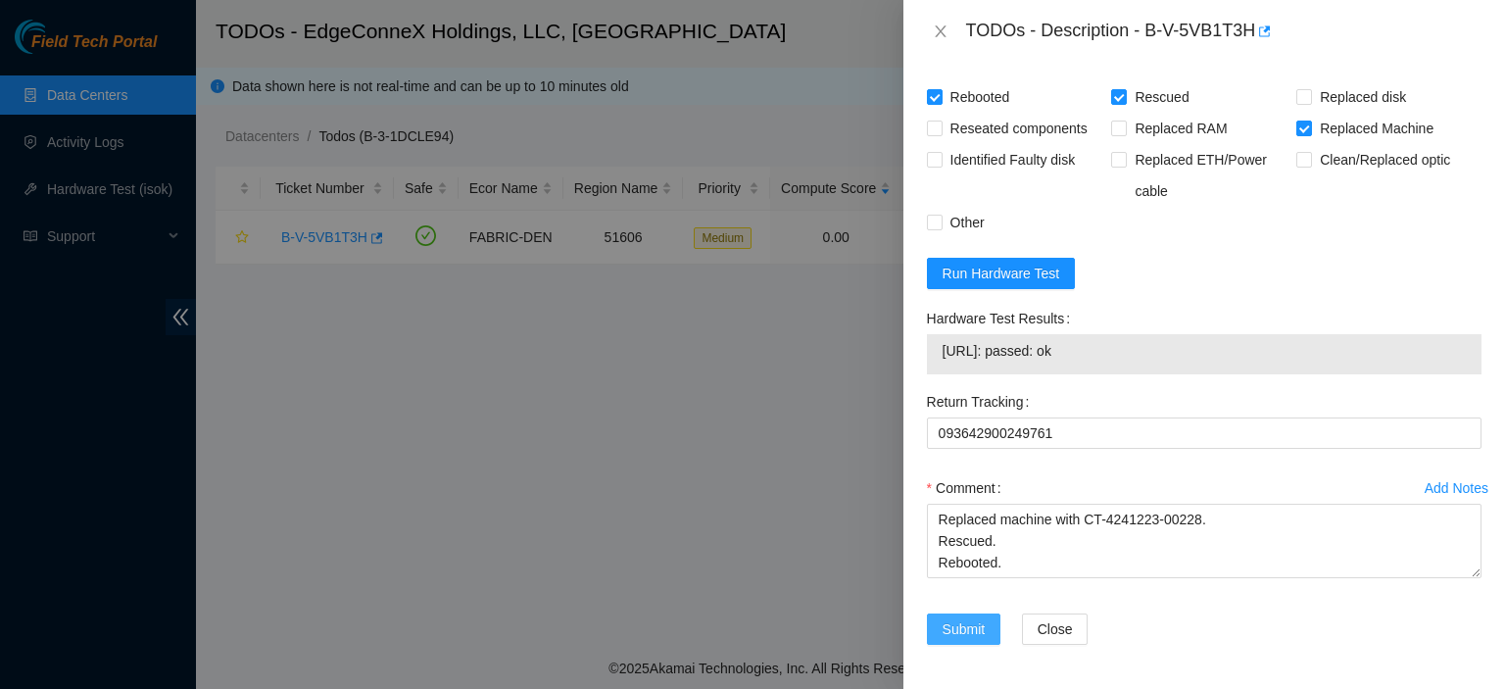
click at [950, 618] on span "Submit" at bounding box center [963, 629] width 43 height 22
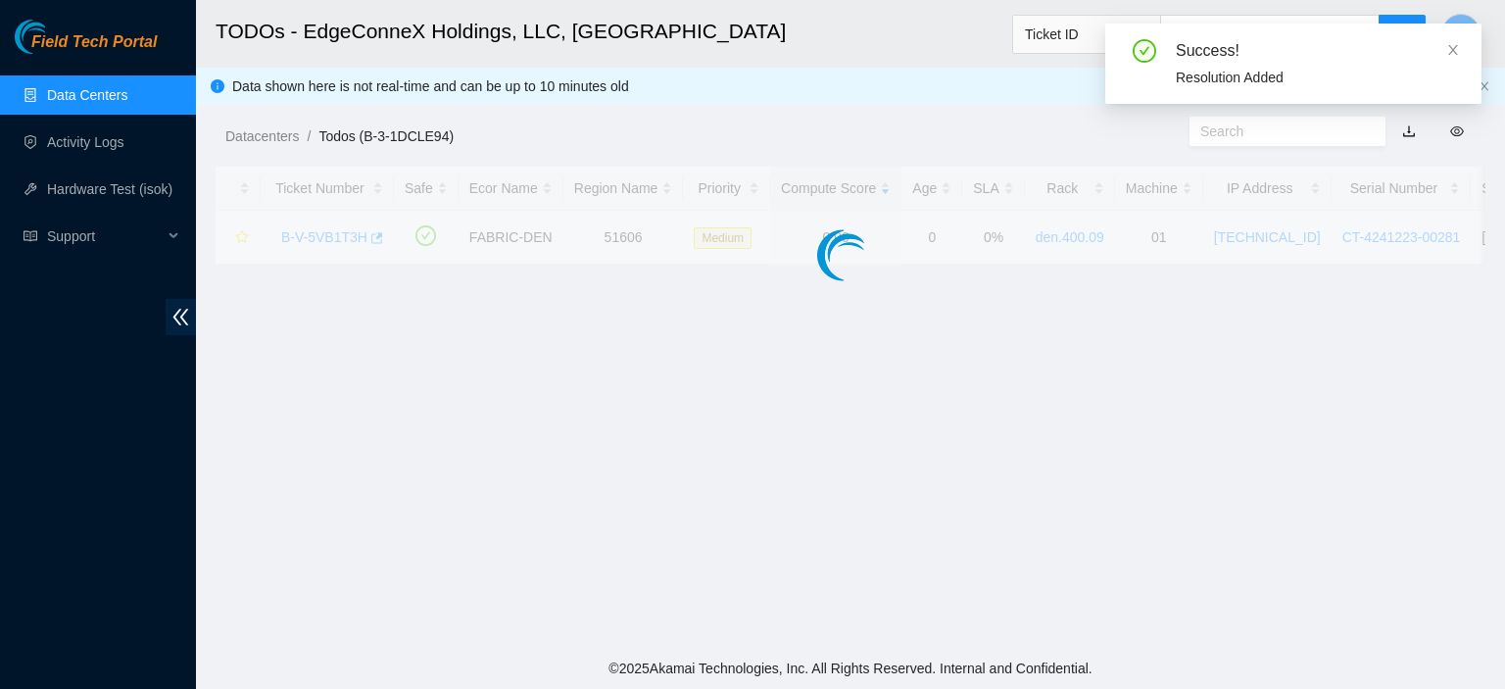
scroll to position [530, 0]
